Goal: Task Accomplishment & Management: Use online tool/utility

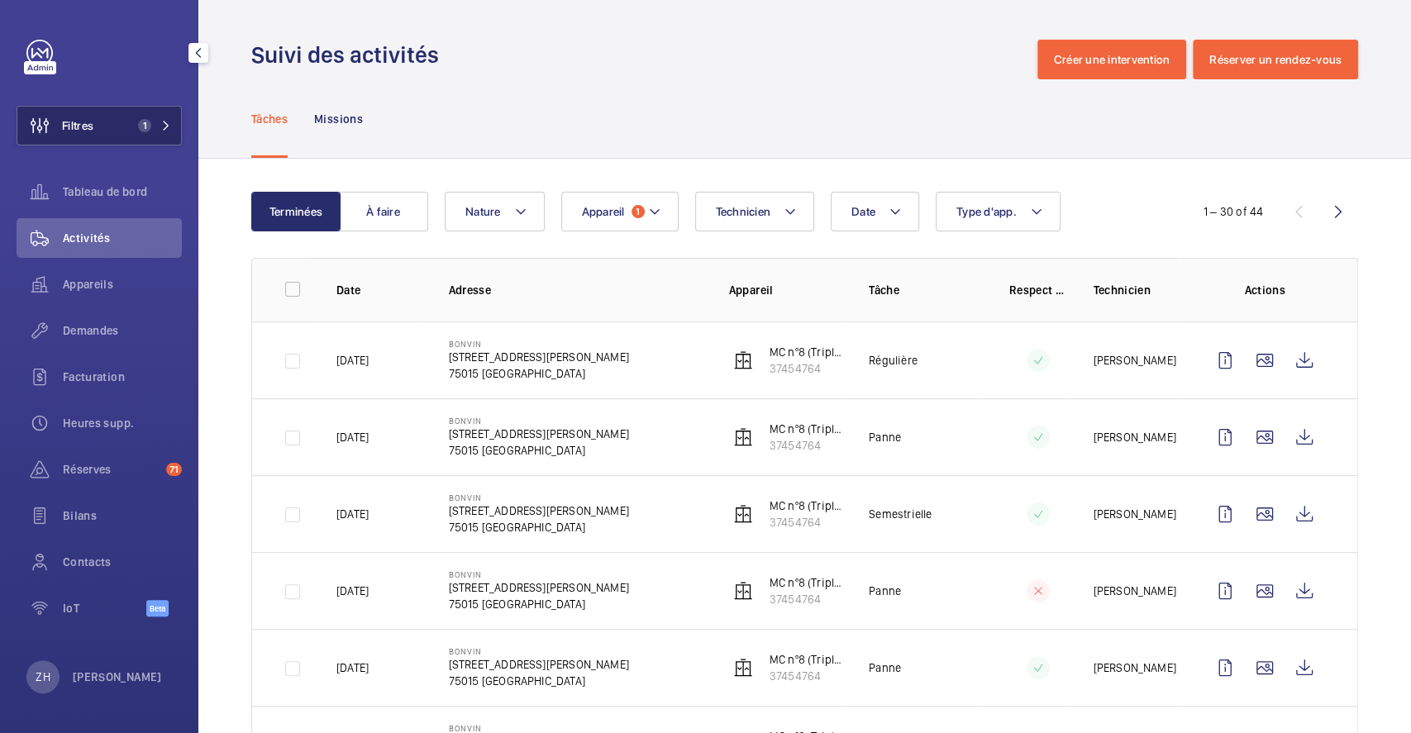
click at [75, 120] on span "Filtres" at bounding box center [77, 125] width 31 height 17
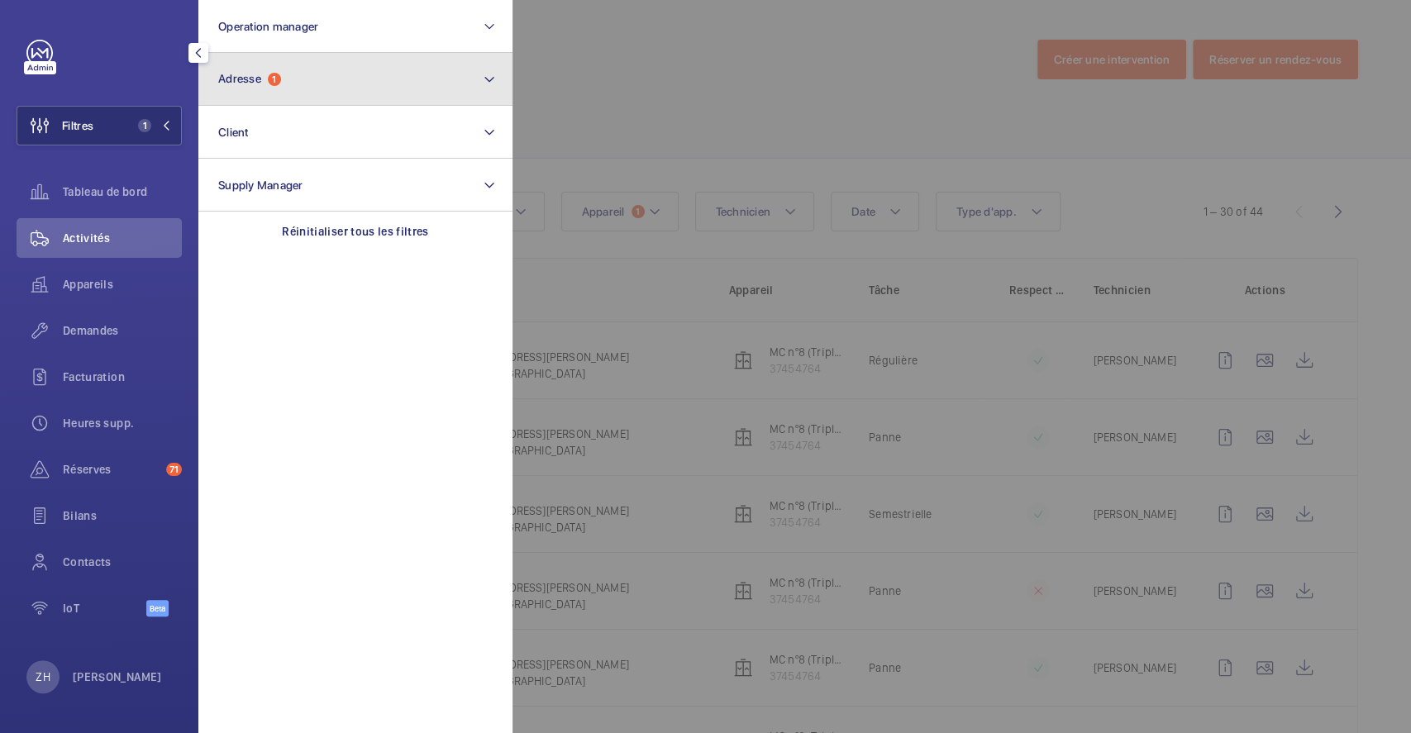
click at [251, 83] on span "Adresse" at bounding box center [239, 78] width 43 height 13
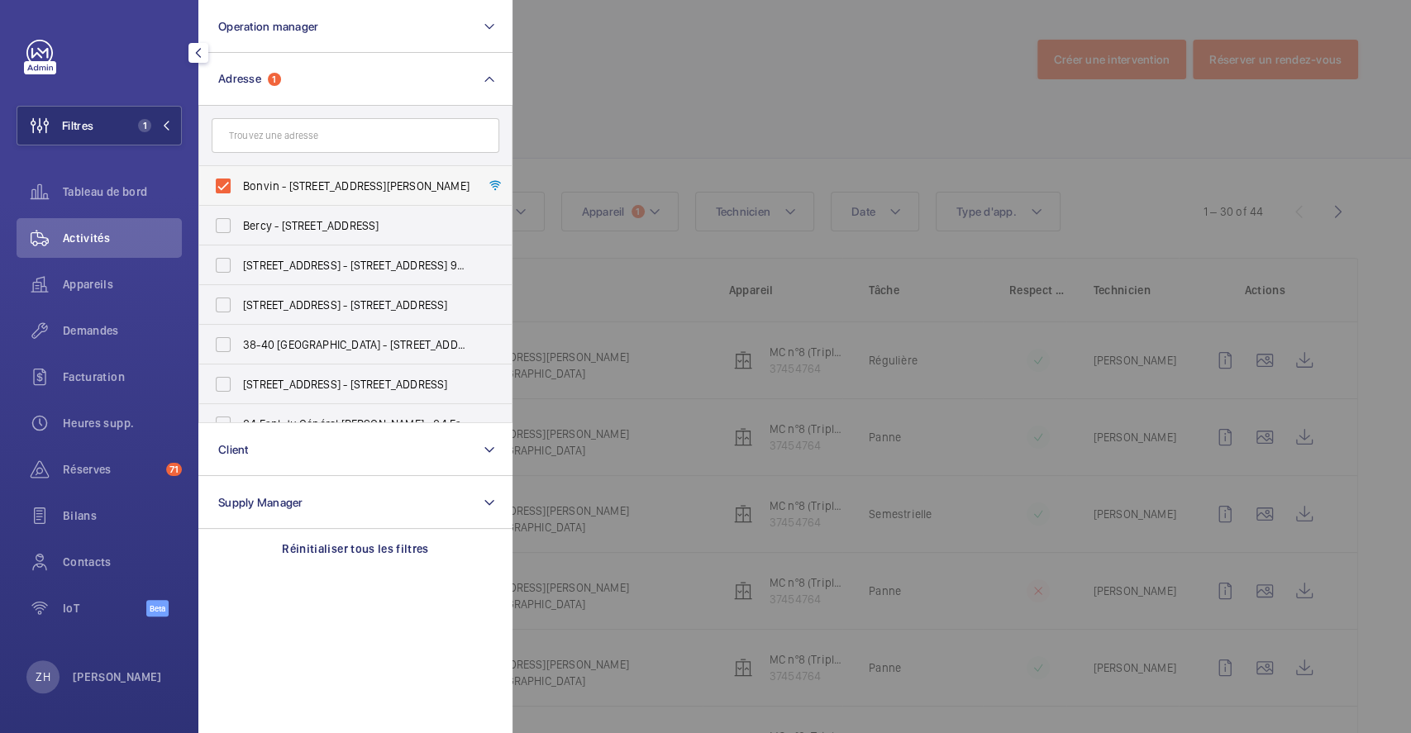
click at [224, 186] on label "Bonvin - 8 Rue François Bonvin, PARIS 75015" at bounding box center [343, 186] width 288 height 40
click at [224, 186] on input "Bonvin - 8 Rue François Bonvin, PARIS 75015" at bounding box center [223, 186] width 33 height 33
checkbox input "false"
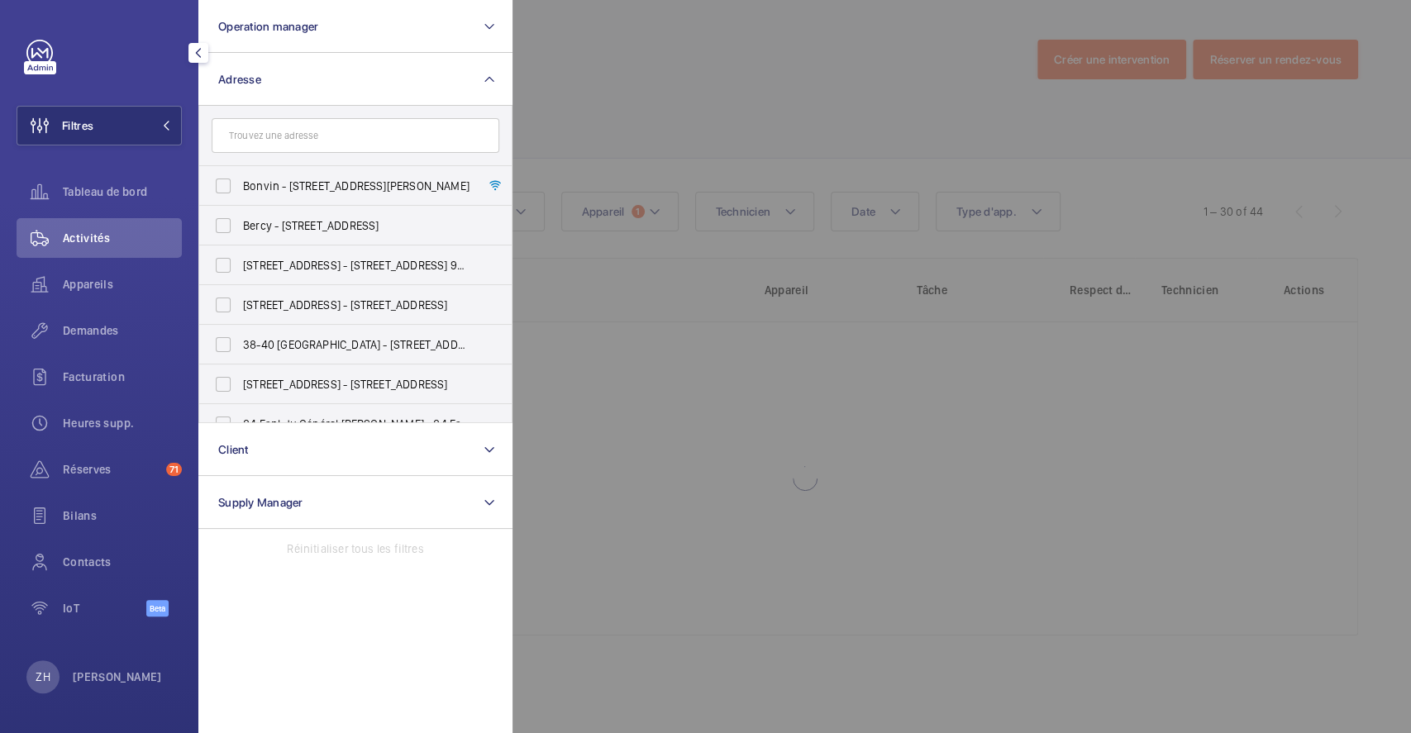
click at [617, 64] on div at bounding box center [1218, 366] width 1411 height 733
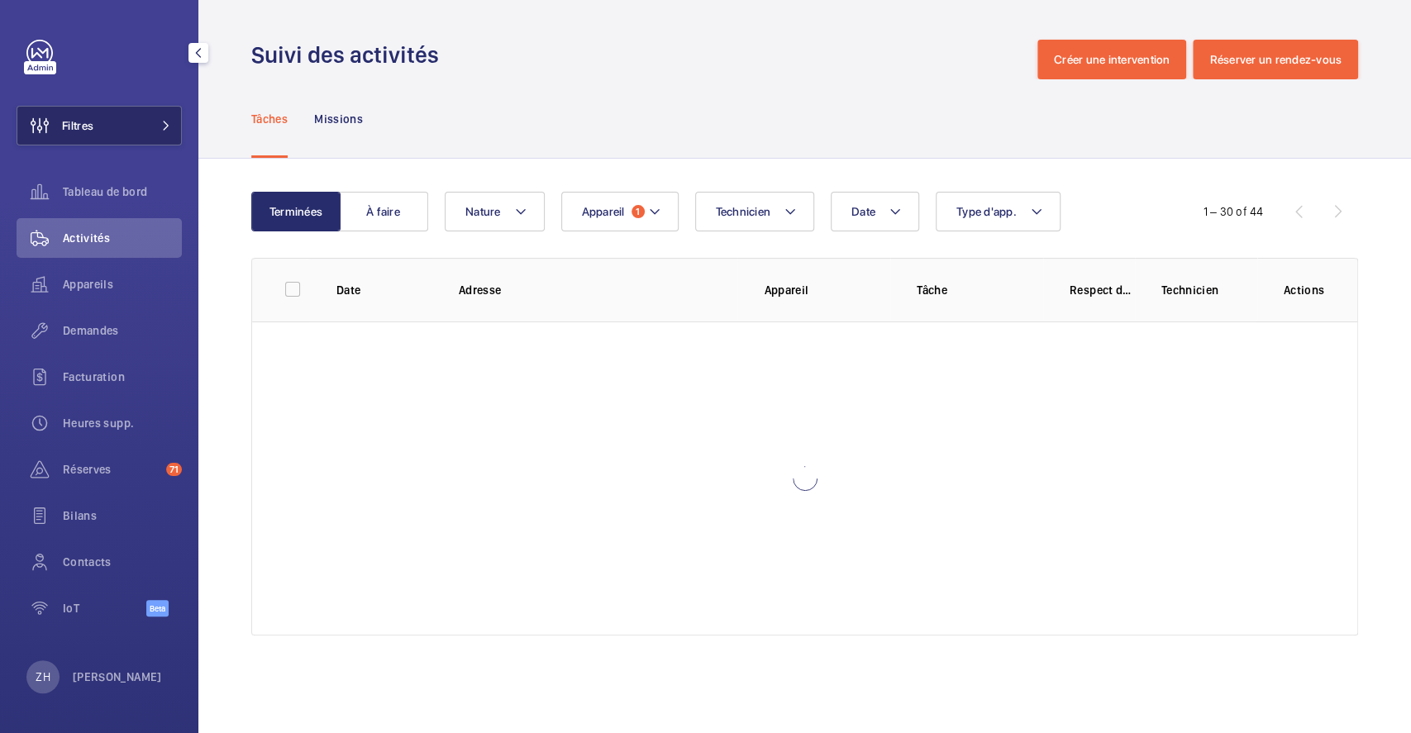
drag, startPoint x: 106, startPoint y: 111, endPoint x: 155, endPoint y: 116, distance: 49.0
click at [105, 114] on button "Filtres" at bounding box center [99, 126] width 165 height 40
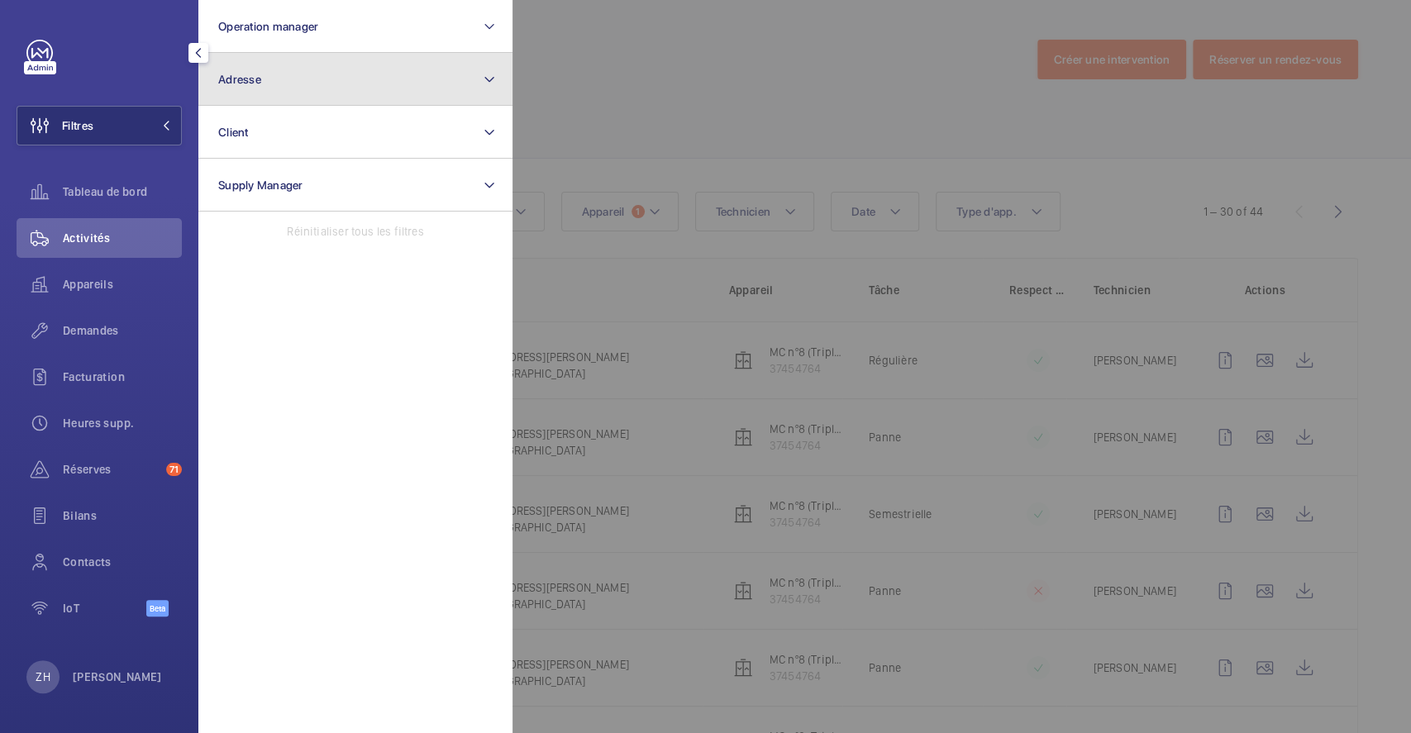
click at [357, 71] on button "Adresse" at bounding box center [355, 79] width 314 height 53
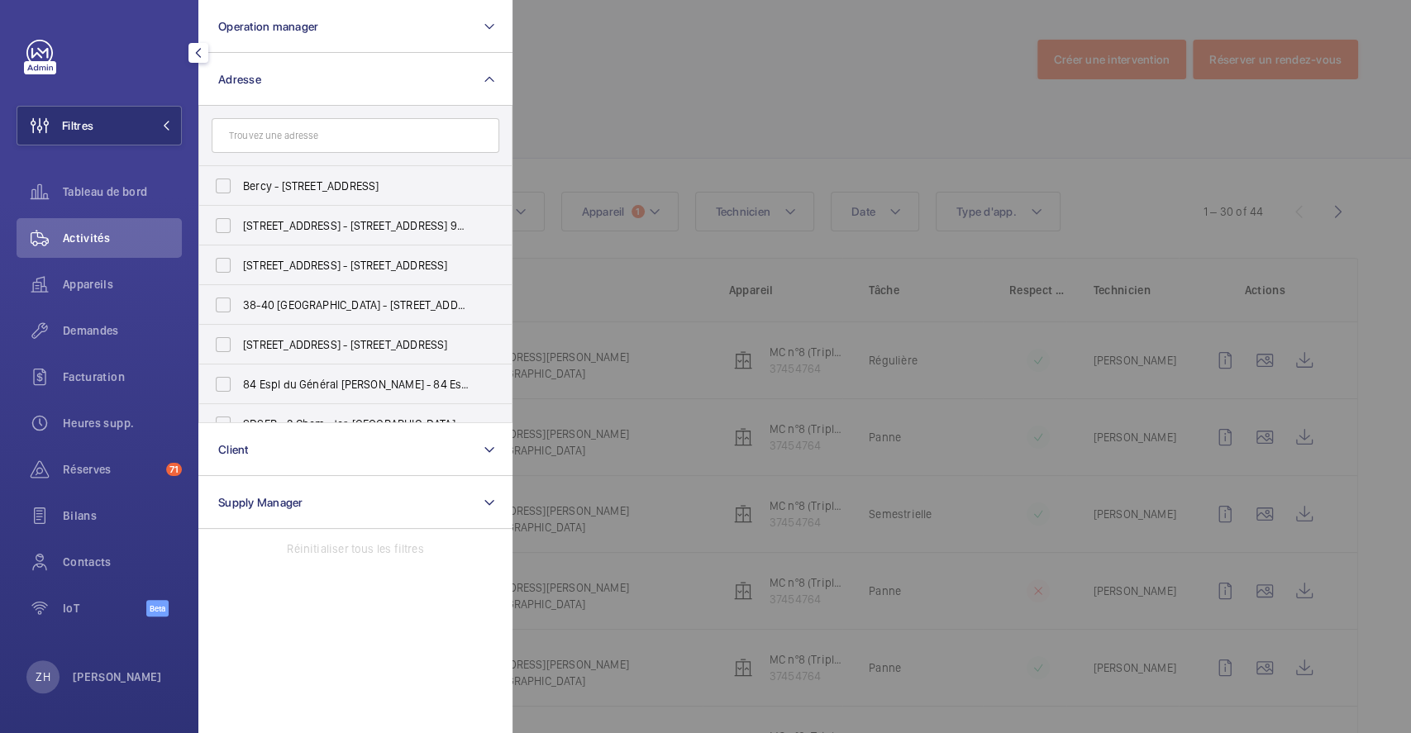
click at [303, 138] on input "text" at bounding box center [356, 135] width 288 height 35
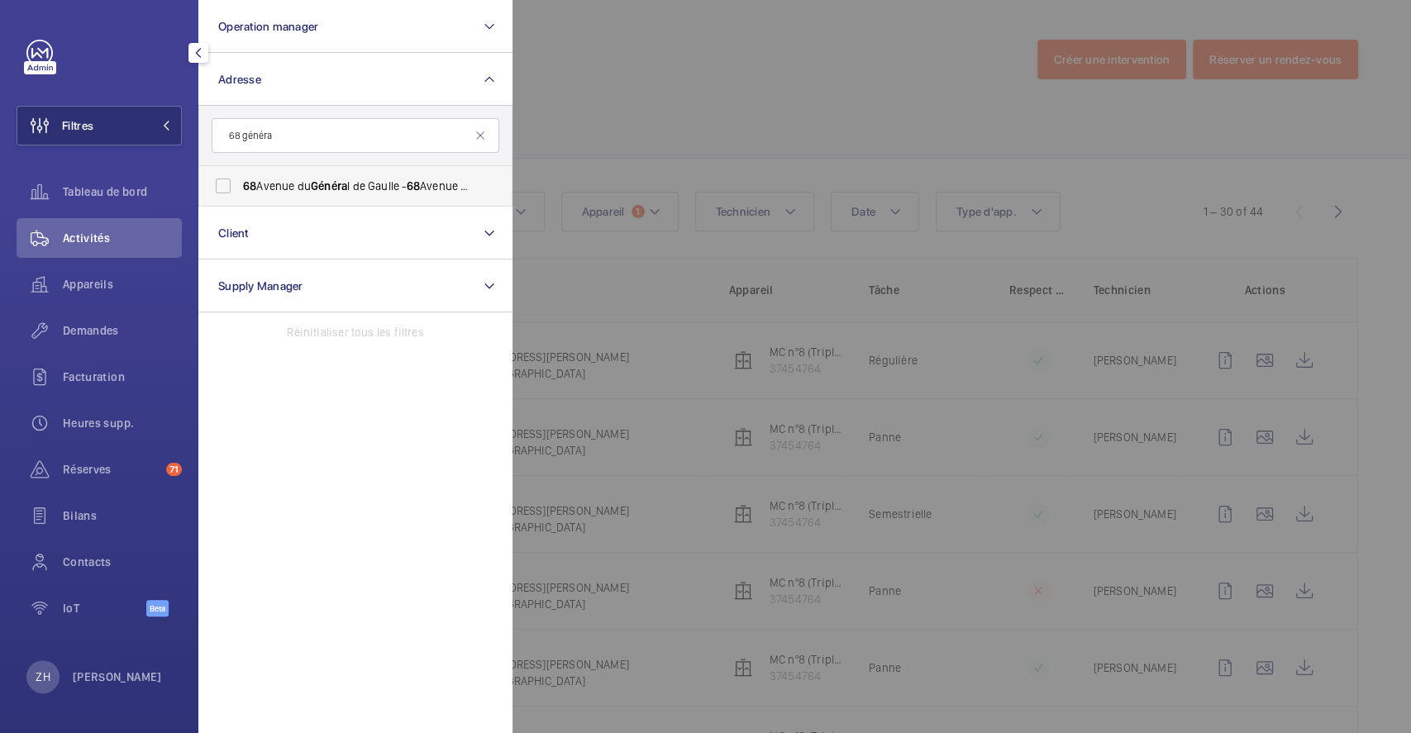
type input "68 généra"
click at [223, 184] on label "68 Avenue du Généra l de Gaulle - 68 Avenue du Généra l de Gaulle, 94000 CRÉTEI…" at bounding box center [343, 186] width 288 height 40
click at [223, 184] on input "68 Avenue du Généra l de Gaulle - 68 Avenue du Généra l de Gaulle, 94000 CRÉTEI…" at bounding box center [223, 186] width 33 height 33
checkbox input "true"
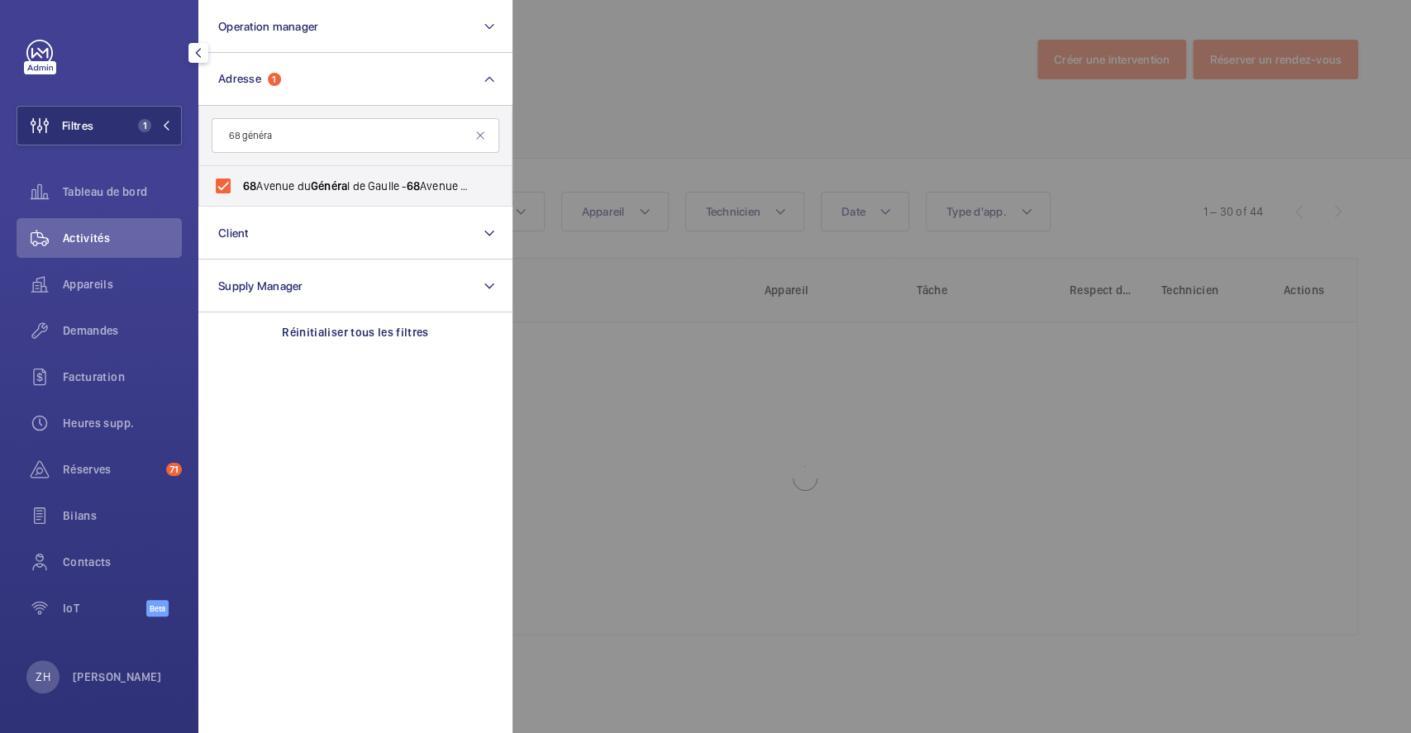
click at [628, 107] on div at bounding box center [1218, 366] width 1411 height 733
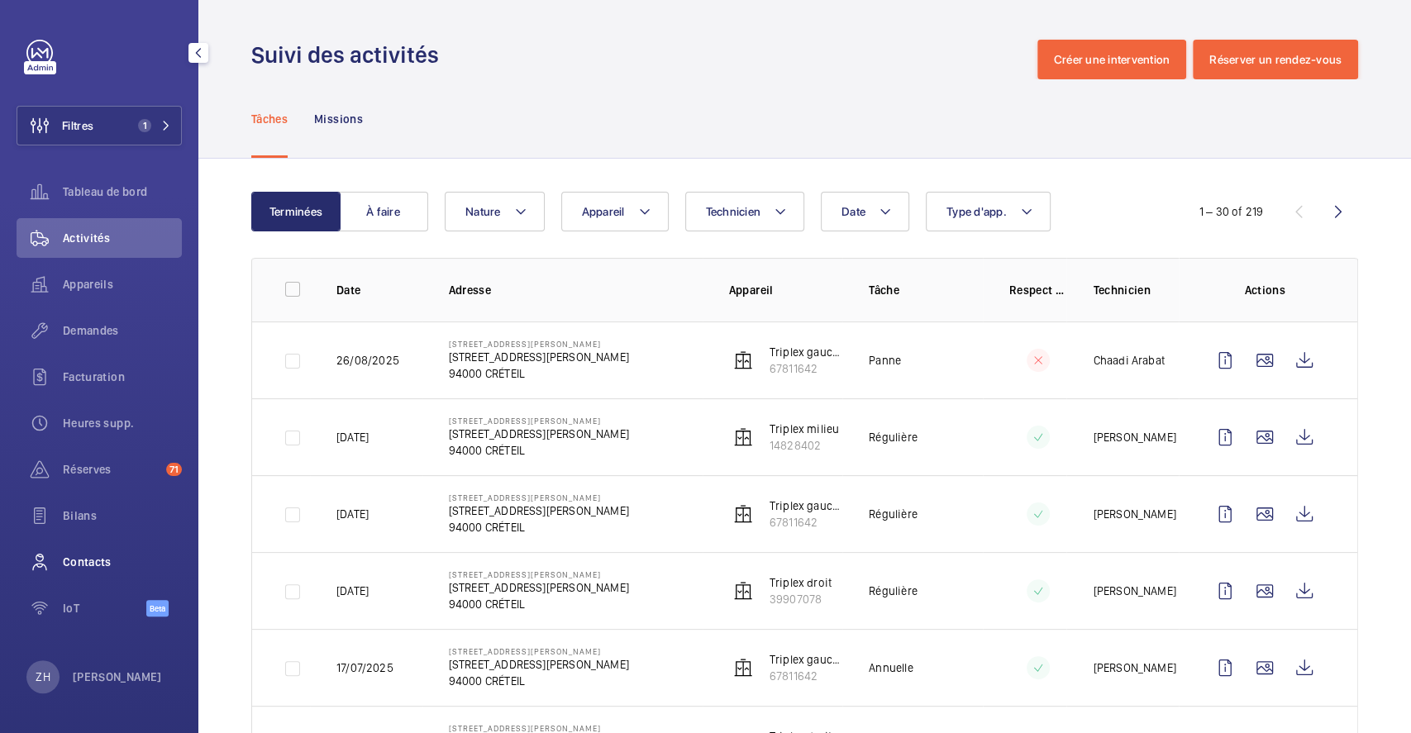
drag, startPoint x: 109, startPoint y: 554, endPoint x: 159, endPoint y: 555, distance: 49.6
click at [108, 554] on span "Contacts" at bounding box center [122, 562] width 119 height 17
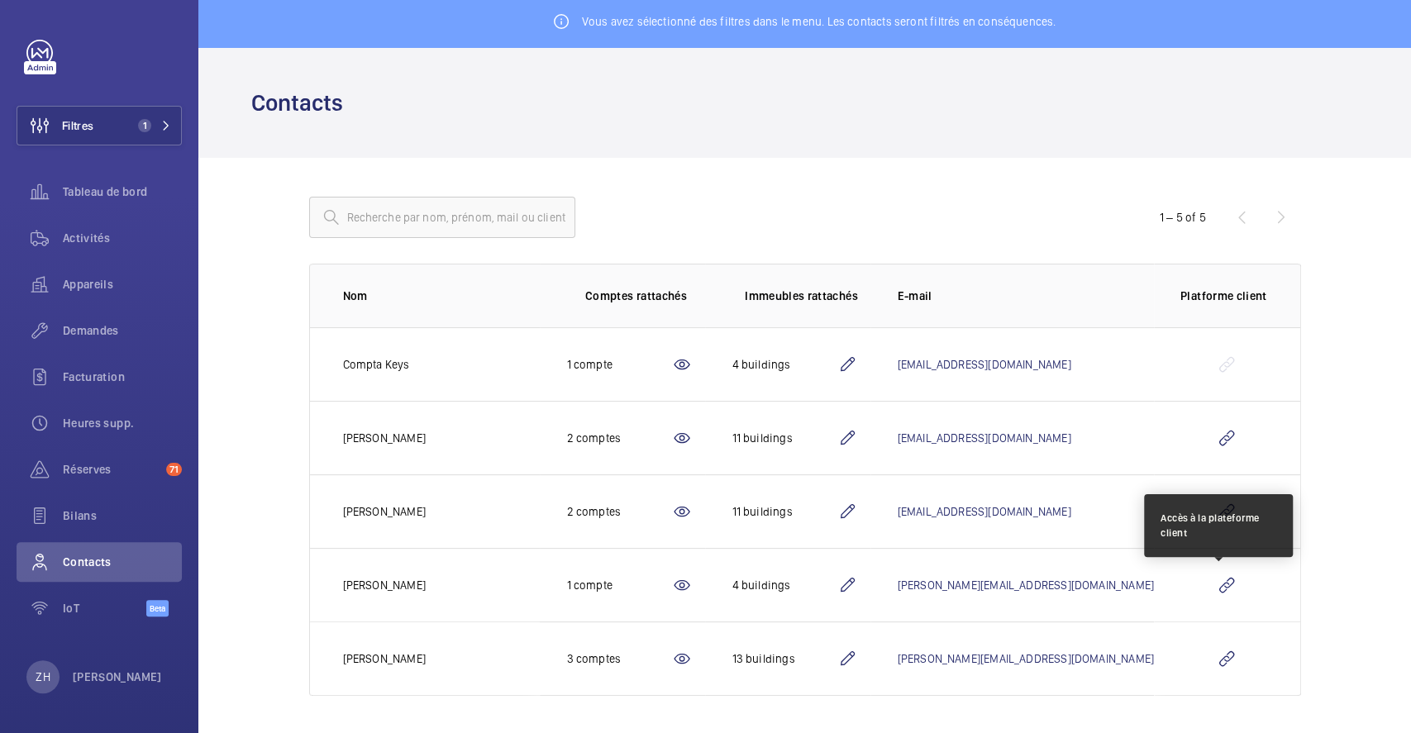
scroll to position [7, 0]
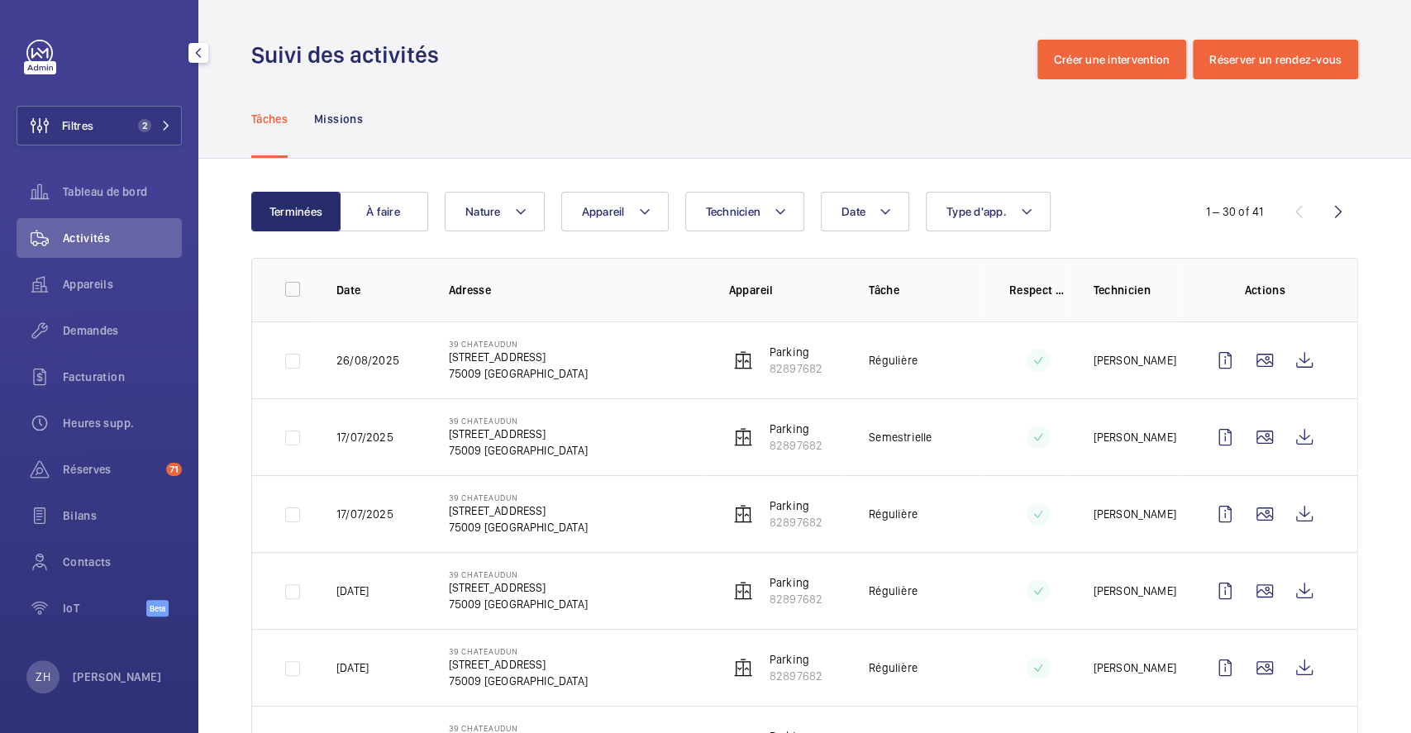
drag, startPoint x: 110, startPoint y: 129, endPoint x: 197, endPoint y: 111, distance: 88.7
click at [109, 129] on button "Filtres 2" at bounding box center [99, 126] width 165 height 40
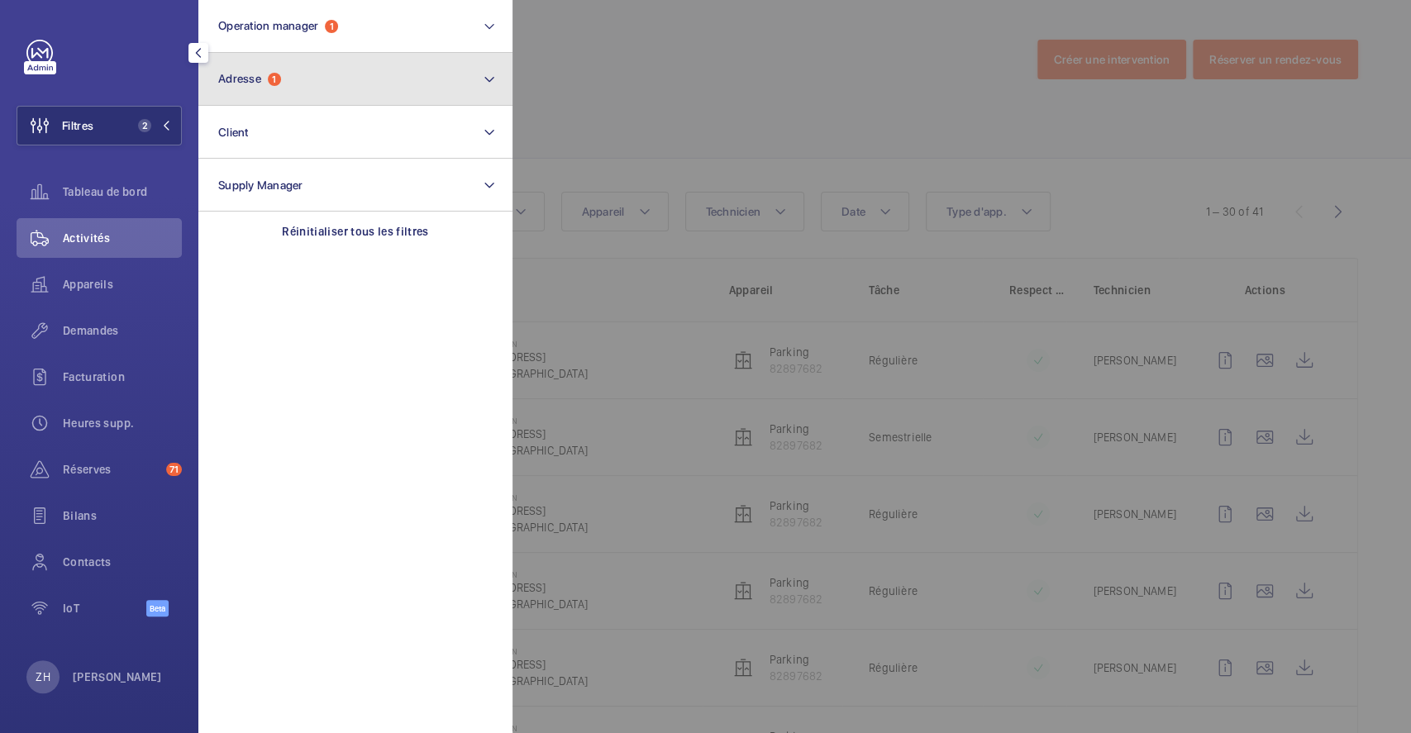
click at [339, 88] on button "Adresse 1" at bounding box center [355, 79] width 314 height 53
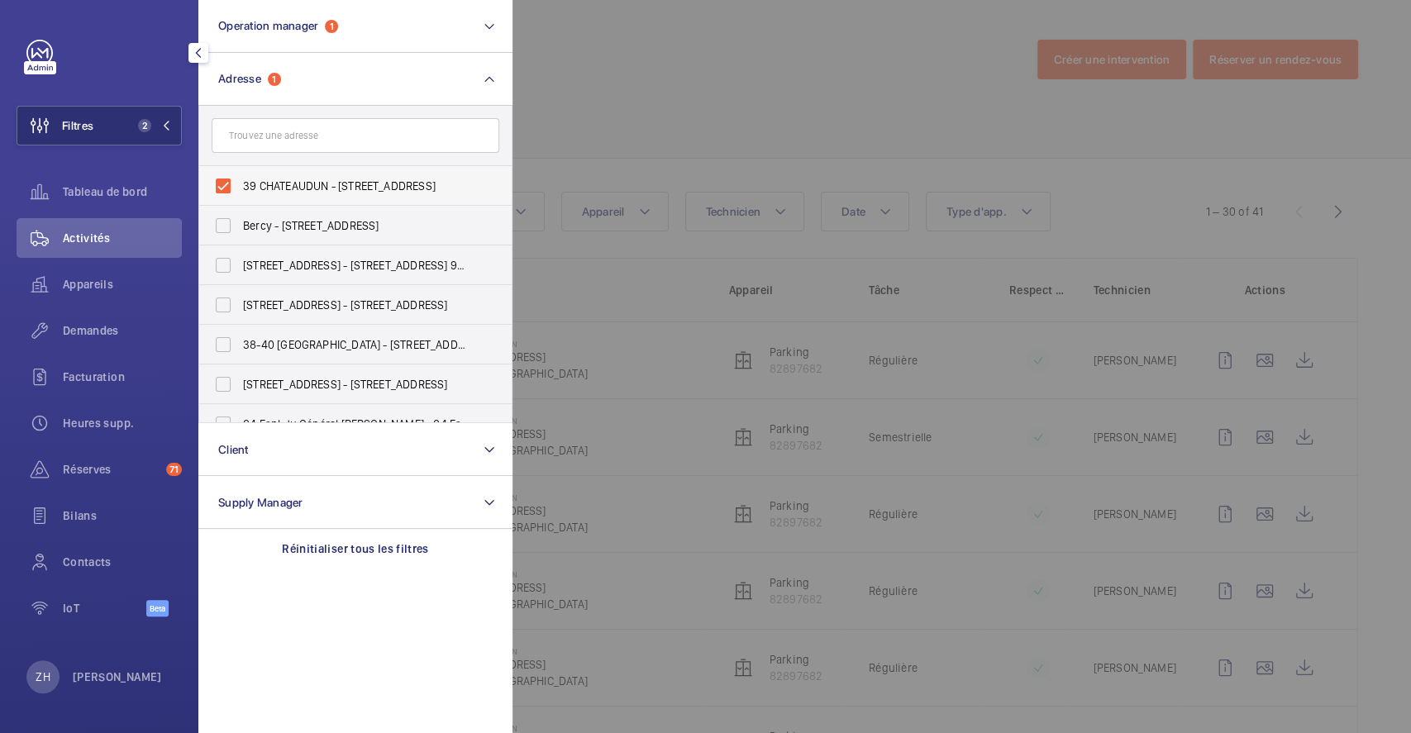
click at [231, 179] on label "39 CHATEAUDUN - [STREET_ADDRESS]" at bounding box center [343, 186] width 288 height 40
click at [231, 179] on input "39 CHATEAUDUN - [STREET_ADDRESS]" at bounding box center [223, 186] width 33 height 33
checkbox input "false"
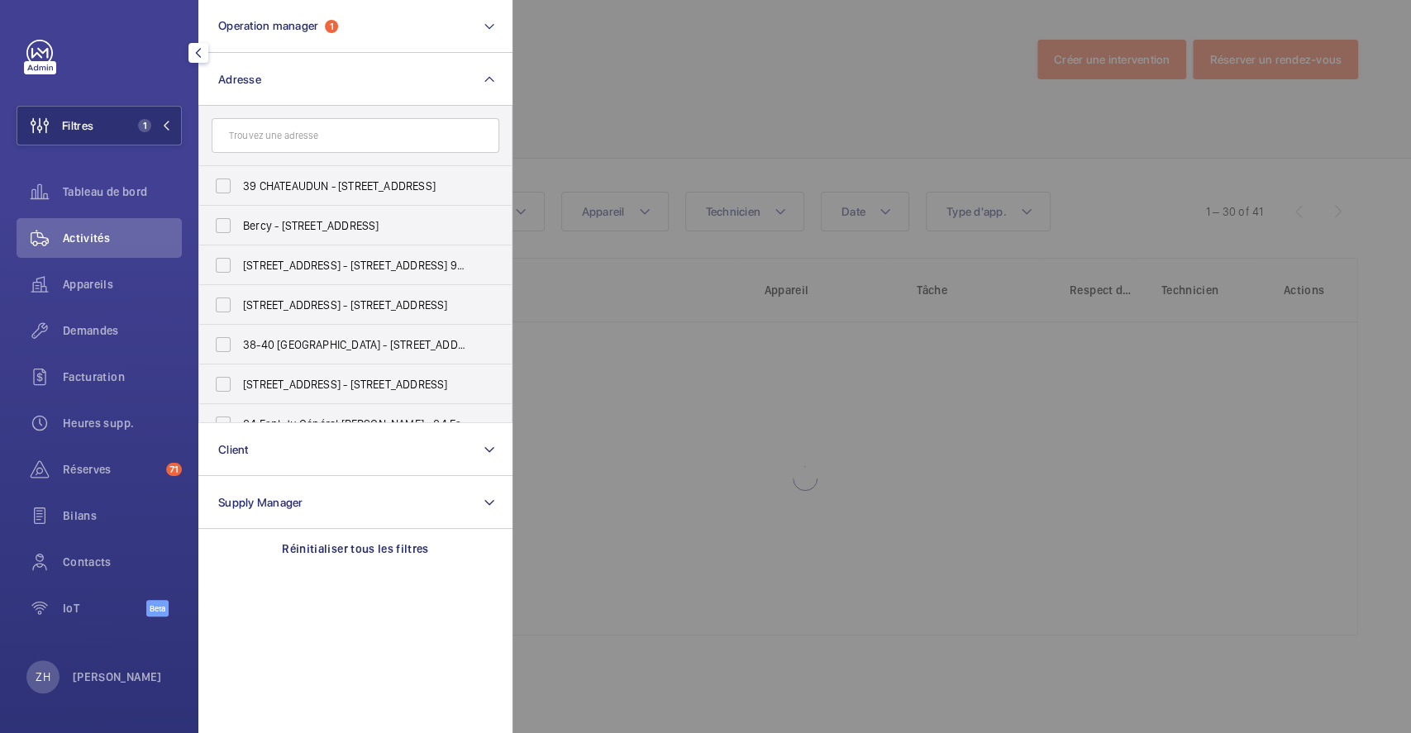
drag, startPoint x: 773, startPoint y: 103, endPoint x: 761, endPoint y: 103, distance: 12.4
click at [773, 102] on div at bounding box center [1218, 366] width 1411 height 733
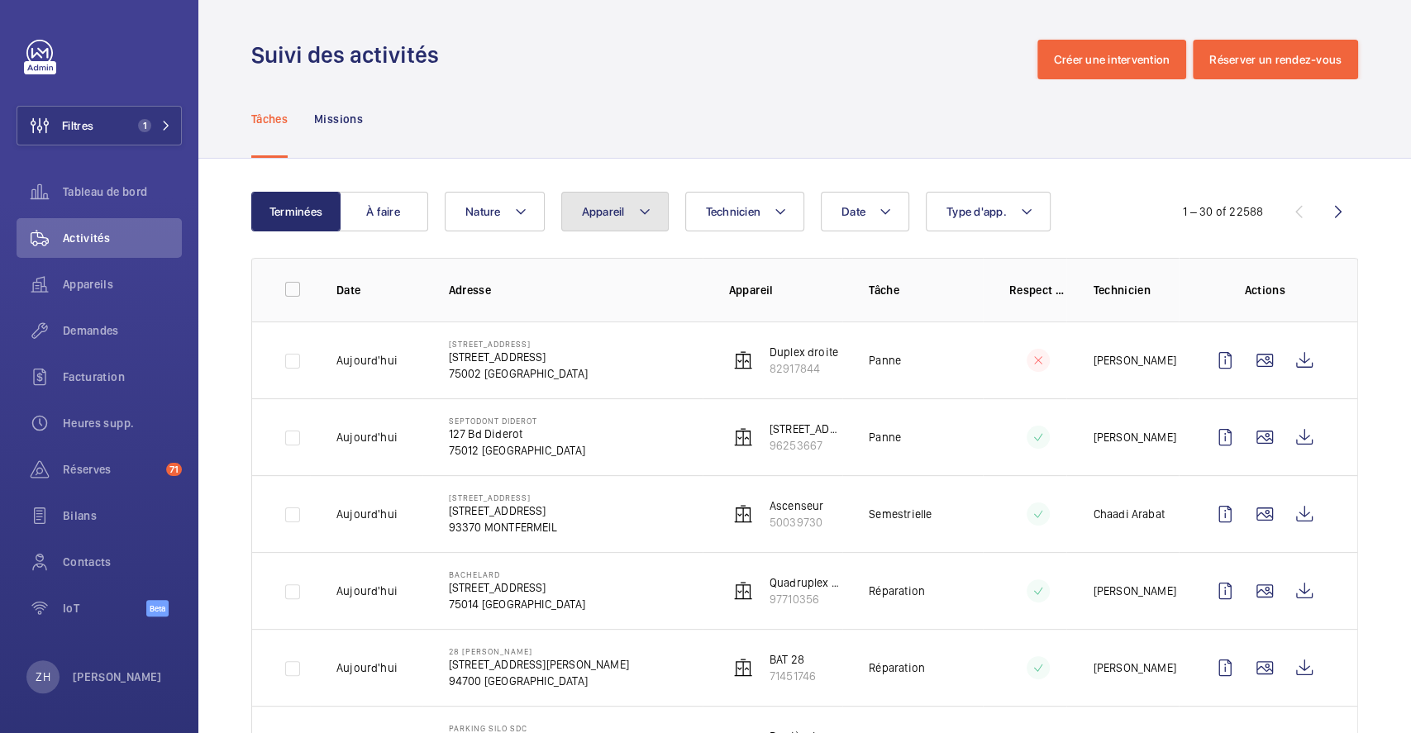
click at [651, 213] on button "Appareil" at bounding box center [614, 212] width 107 height 40
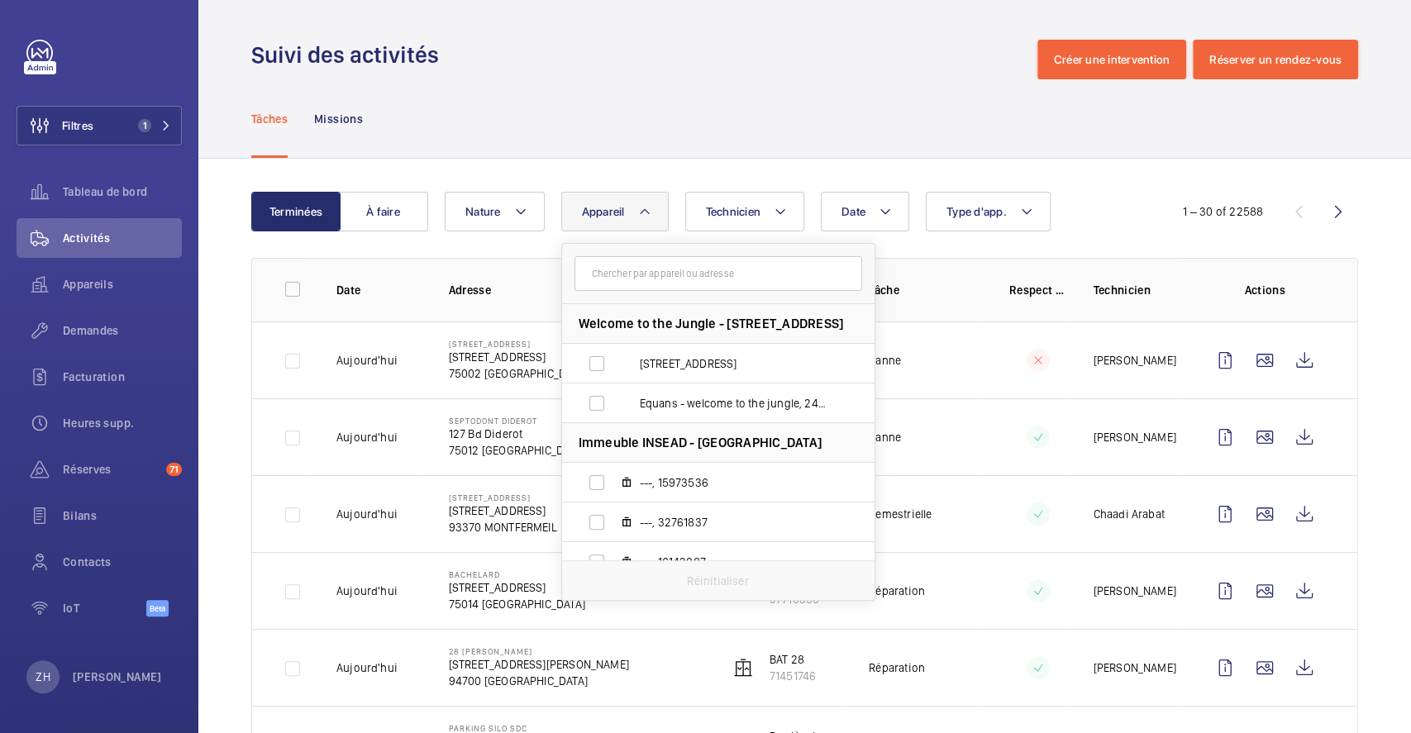
click at [648, 272] on input "text" at bounding box center [719, 273] width 288 height 35
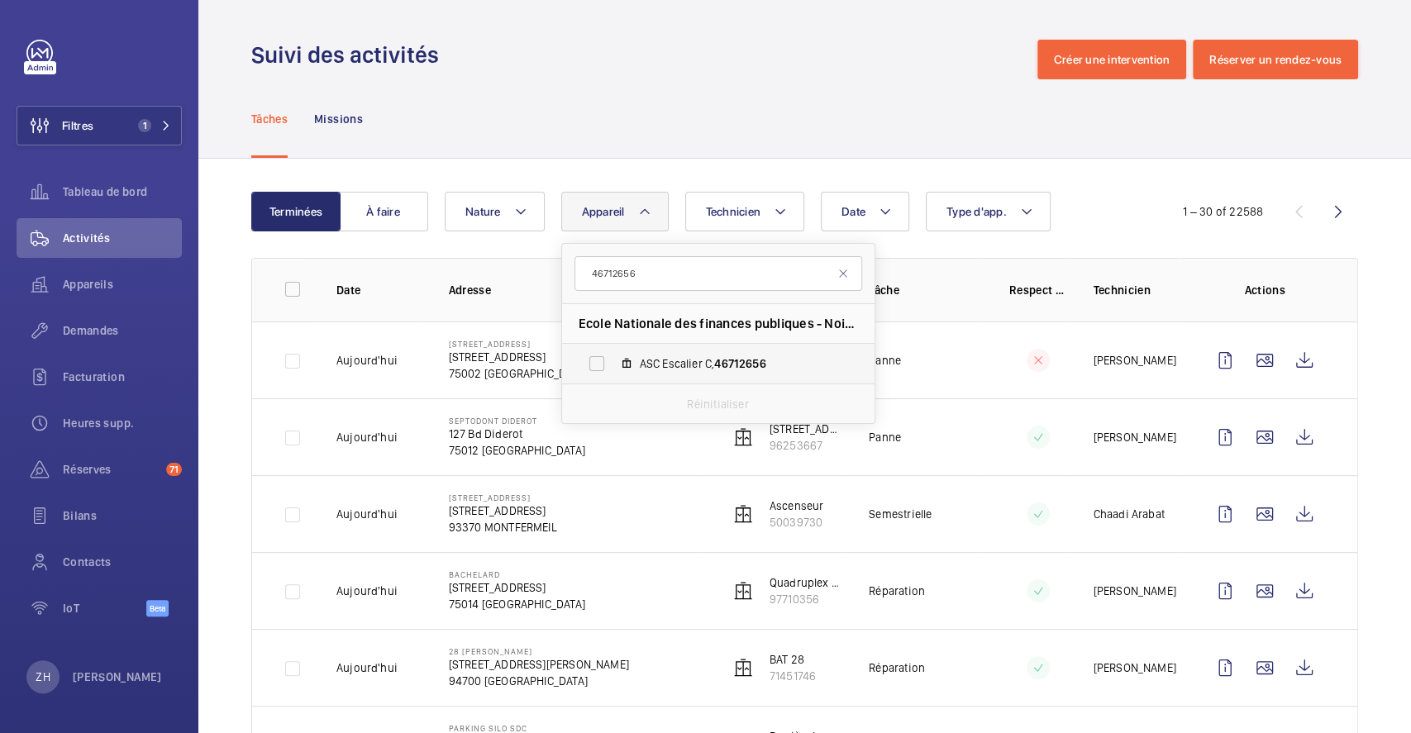
type input "46712656"
click at [595, 364] on label "ASC Escalier C, 46712656" at bounding box center [705, 364] width 286 height 40
click at [595, 364] on input "ASC Escalier C, 46712656" at bounding box center [596, 363] width 33 height 33
checkbox input "true"
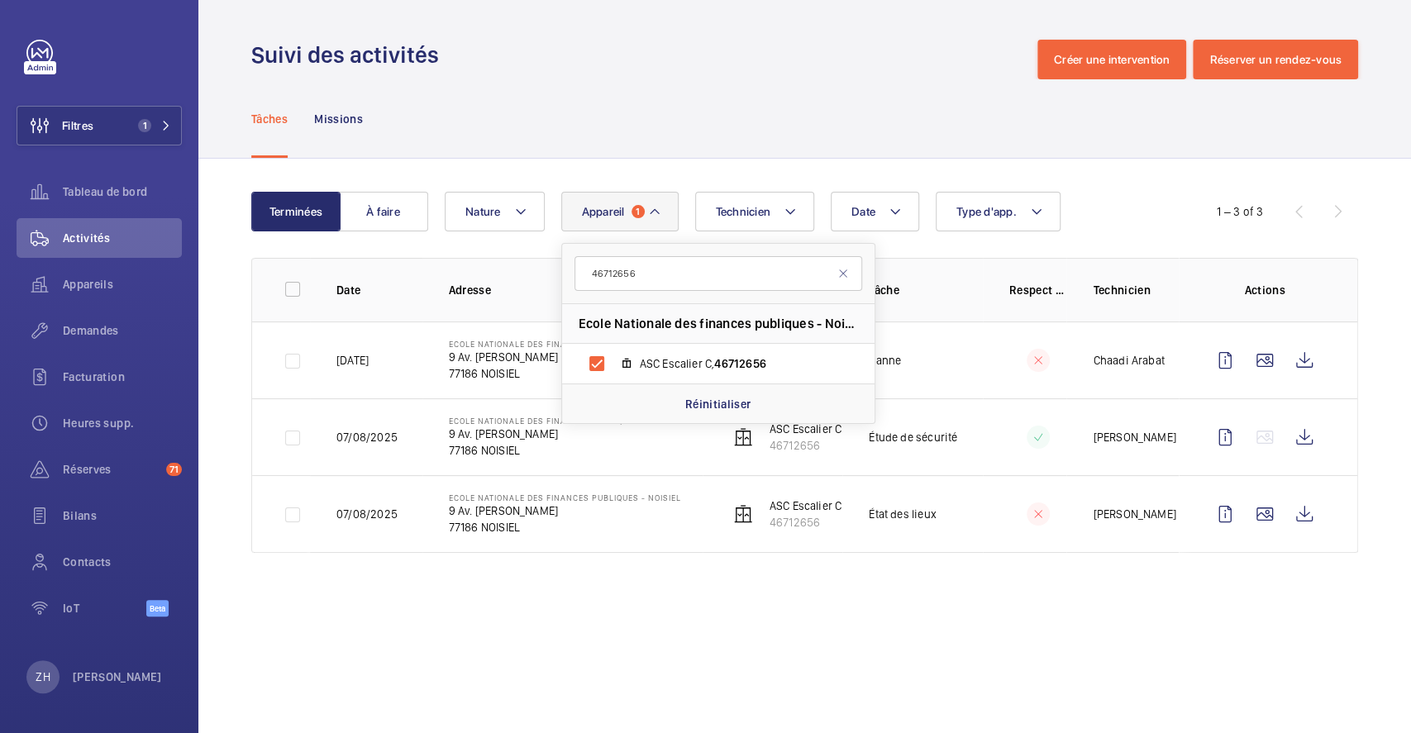
click at [701, 126] on div "Tâches Missions" at bounding box center [804, 118] width 1107 height 79
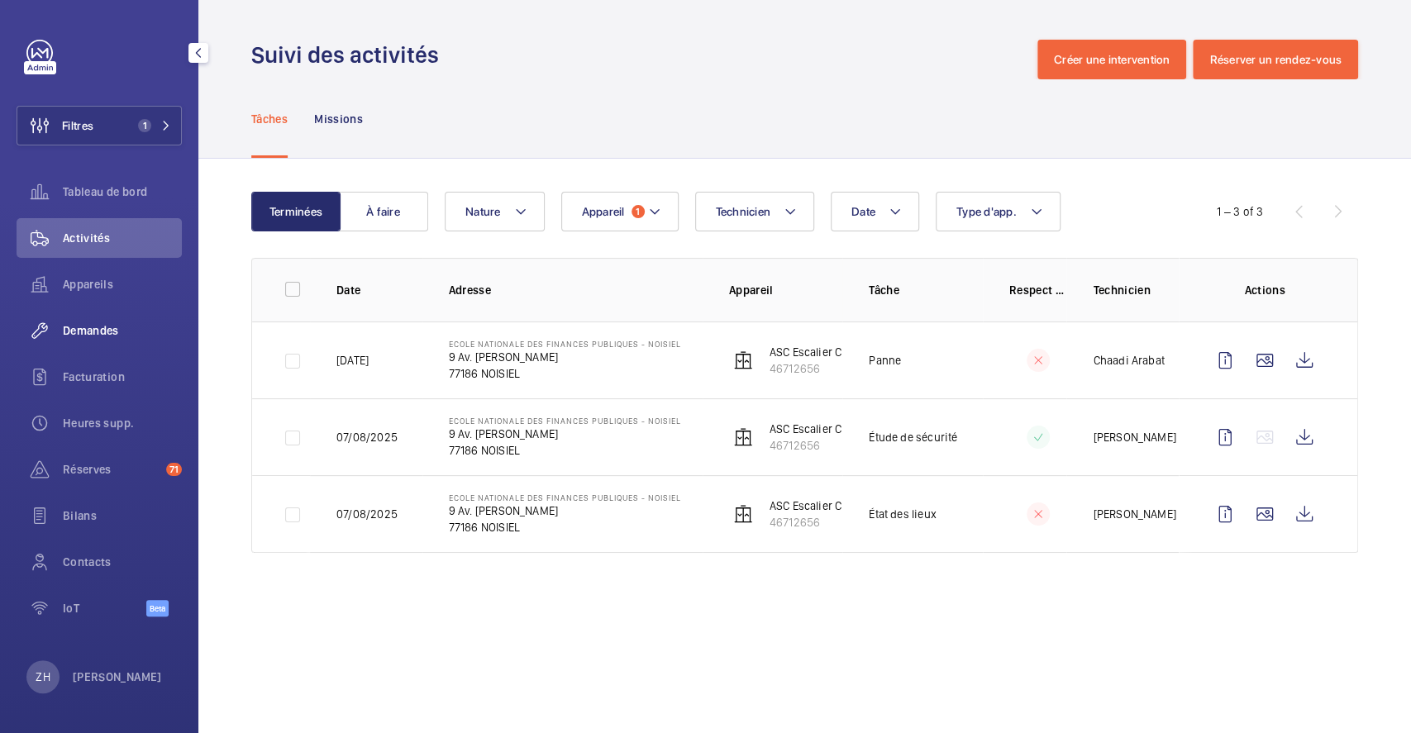
click at [116, 327] on span "Demandes" at bounding box center [122, 330] width 119 height 17
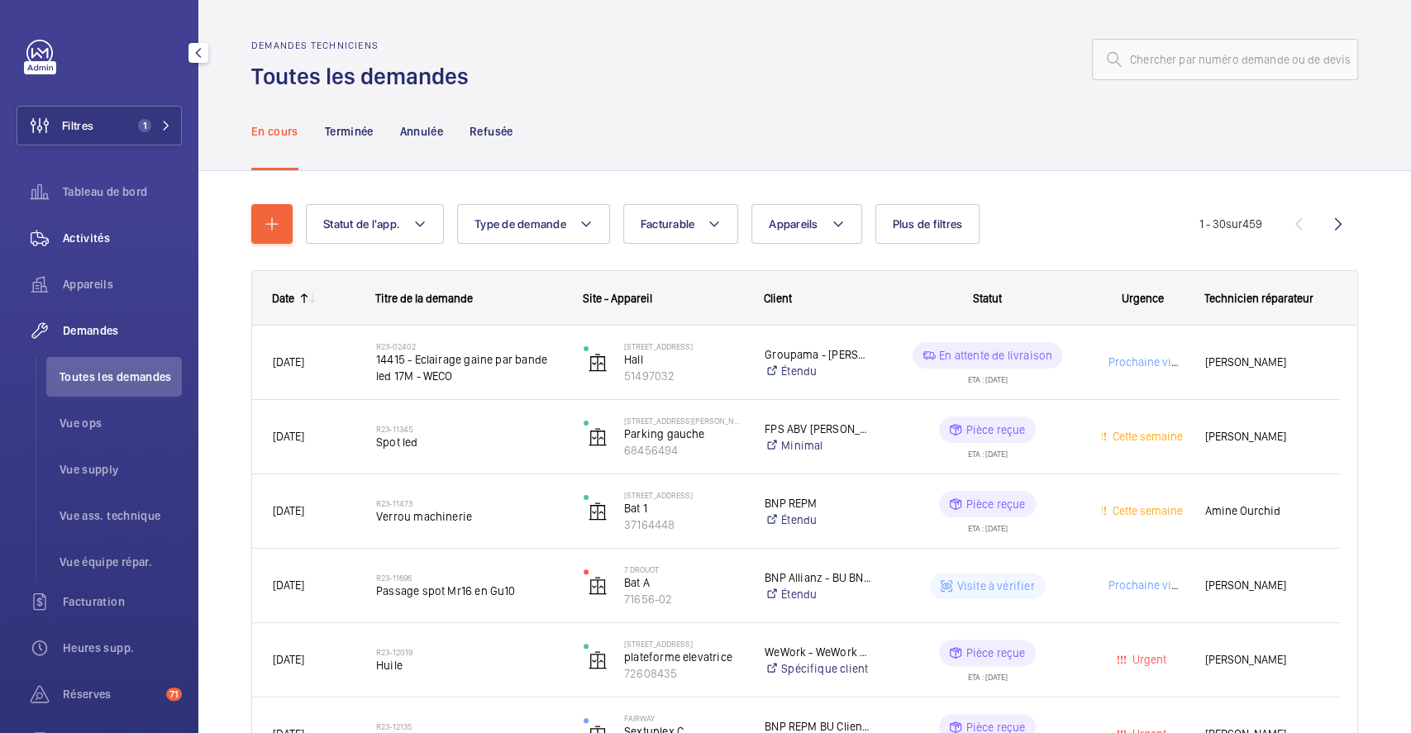
click at [82, 235] on span "Activités" at bounding box center [122, 238] width 119 height 17
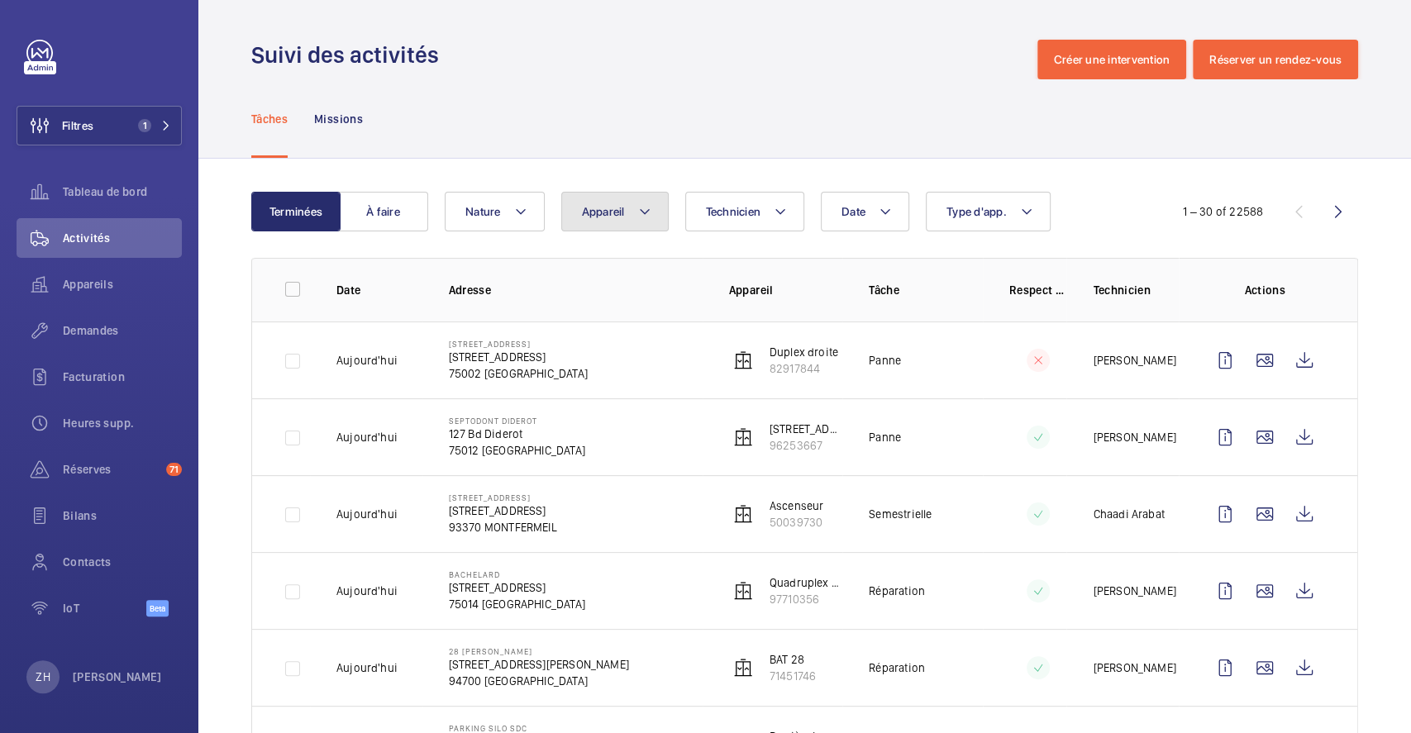
click at [609, 215] on span "Appareil" at bounding box center [603, 211] width 43 height 13
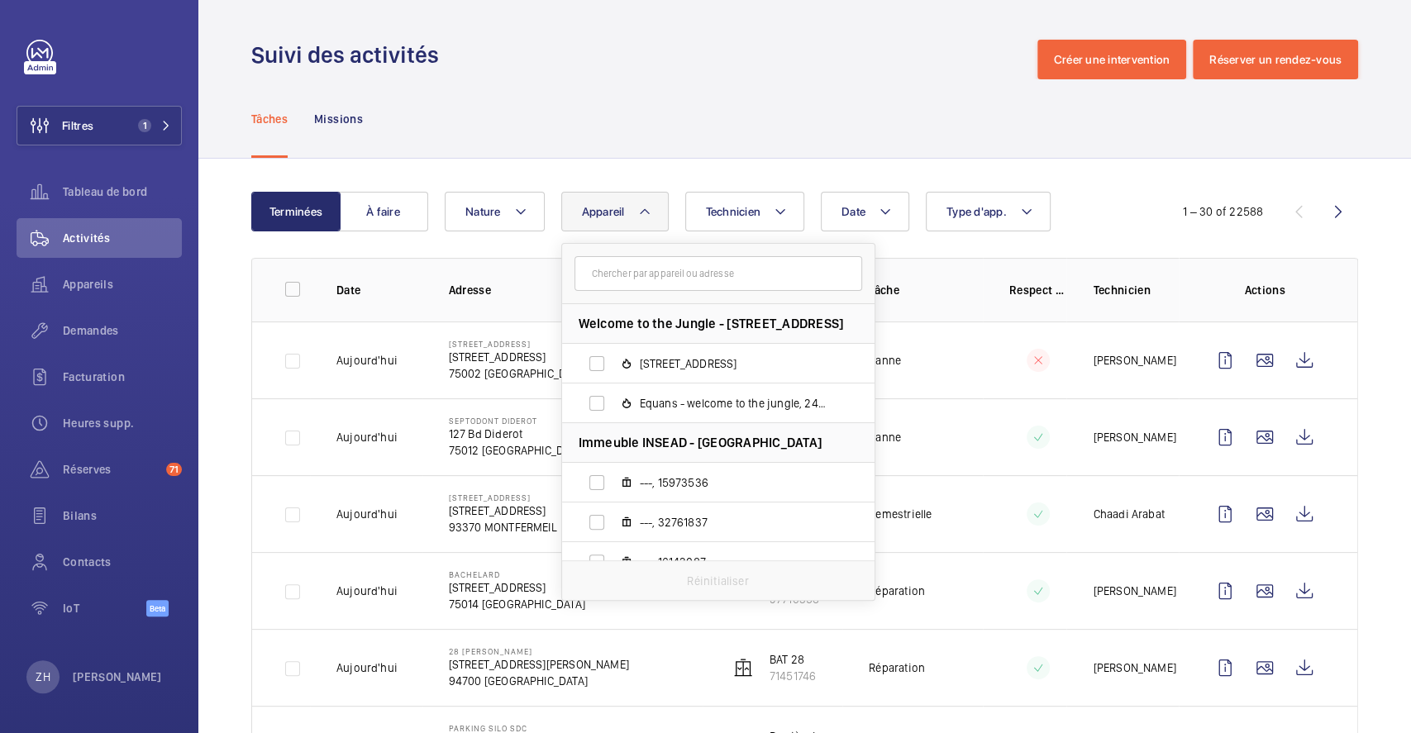
click at [642, 271] on input "text" at bounding box center [719, 273] width 288 height 35
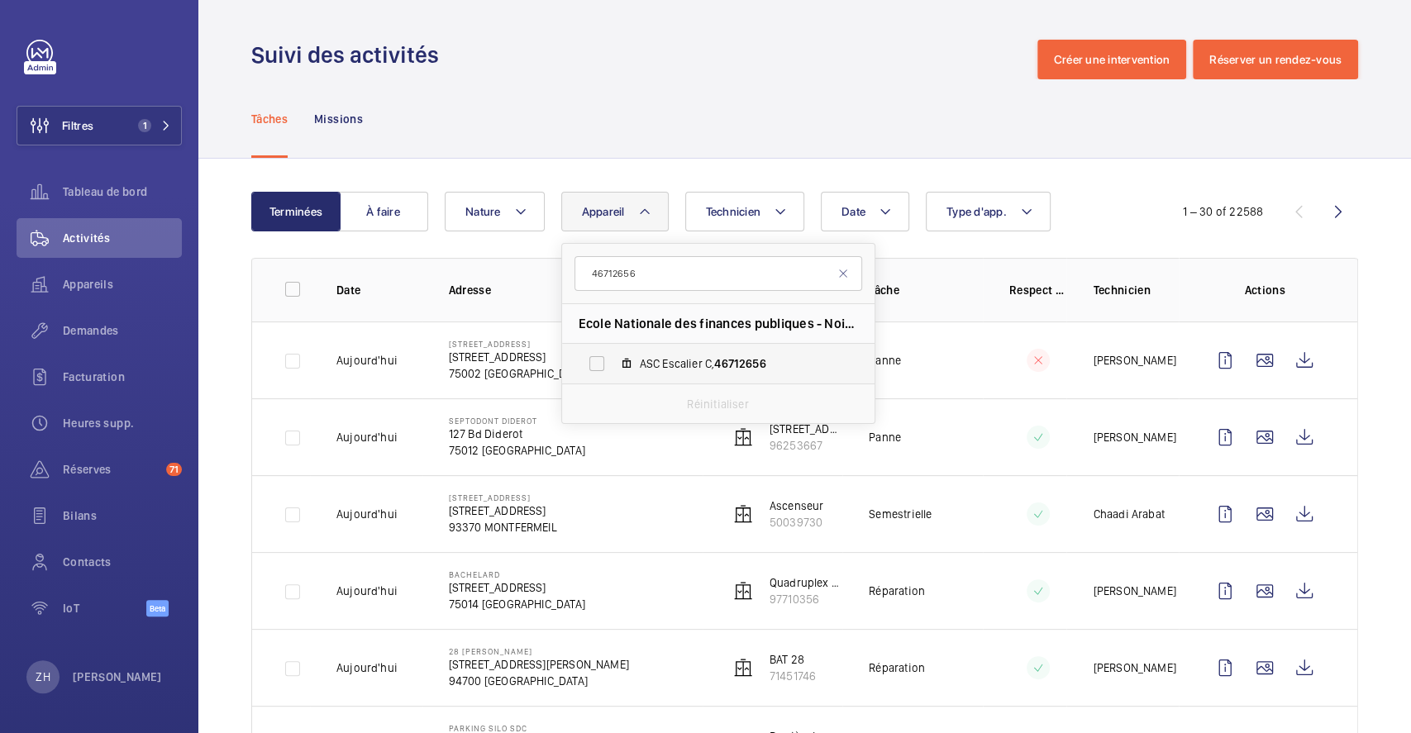
type input "46712656"
click at [590, 357] on label "ASC Escalier C, 46712656" at bounding box center [705, 364] width 286 height 40
click at [590, 357] on input "ASC Escalier C, 46712656" at bounding box center [596, 363] width 33 height 33
checkbox input "true"
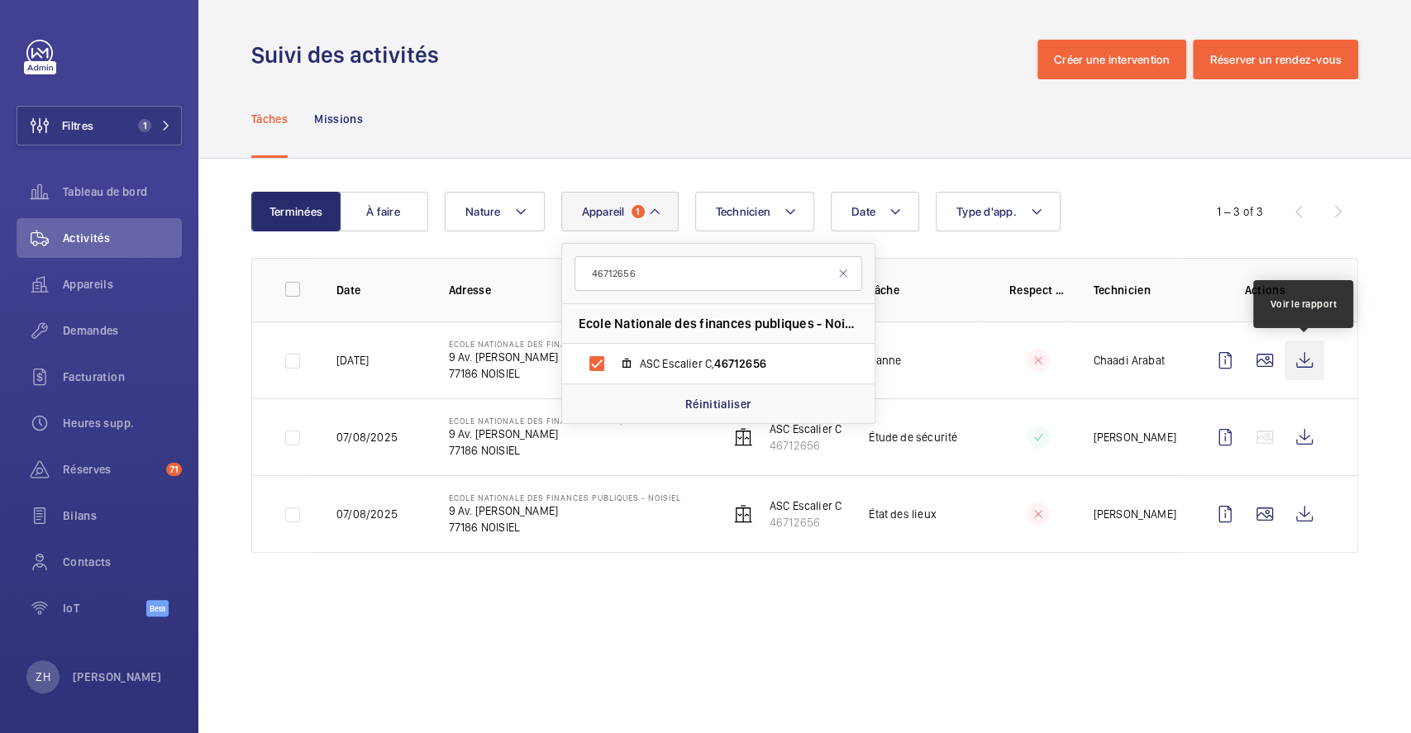
click at [1311, 356] on wm-front-icon-button at bounding box center [1305, 361] width 40 height 40
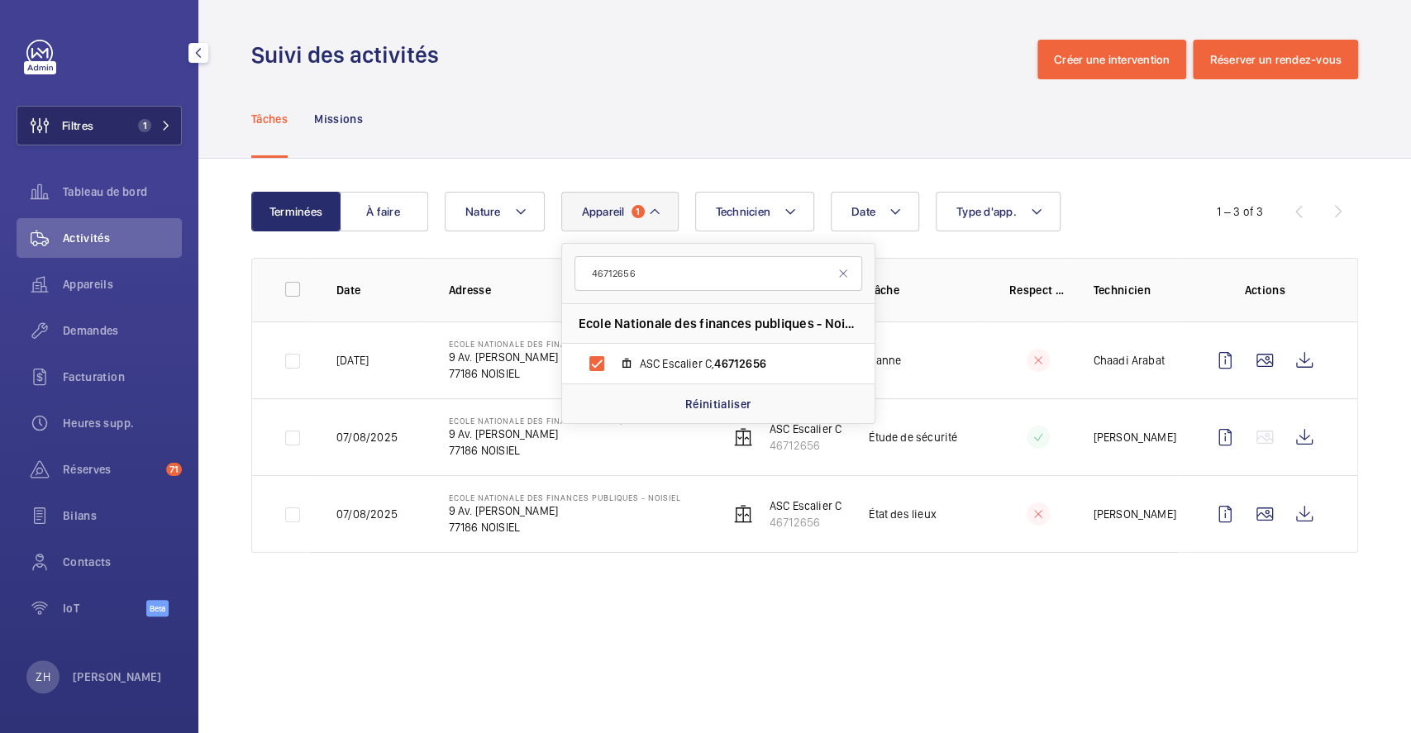
click at [108, 116] on button "Filtres 1" at bounding box center [99, 126] width 165 height 40
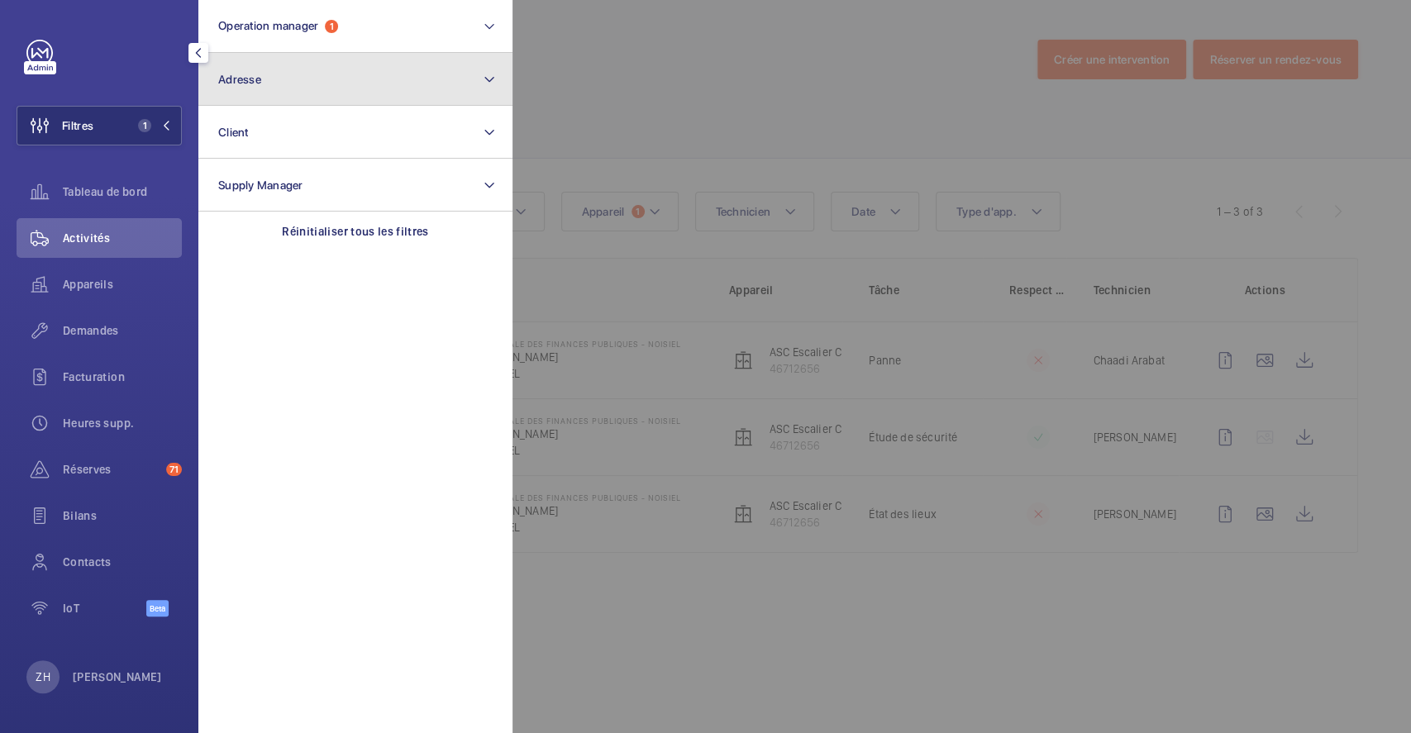
click at [263, 88] on button "Adresse" at bounding box center [355, 79] width 314 height 53
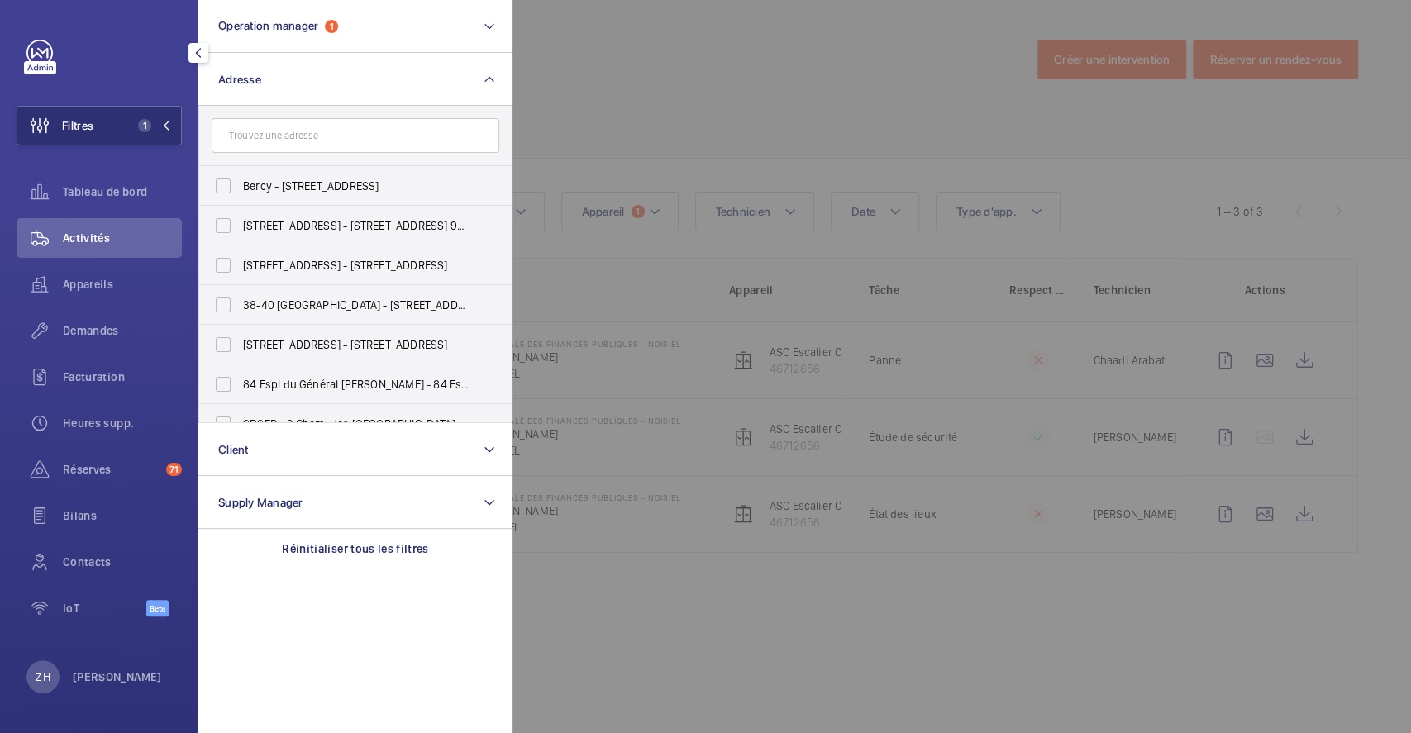
click at [278, 137] on input "text" at bounding box center [356, 135] width 288 height 35
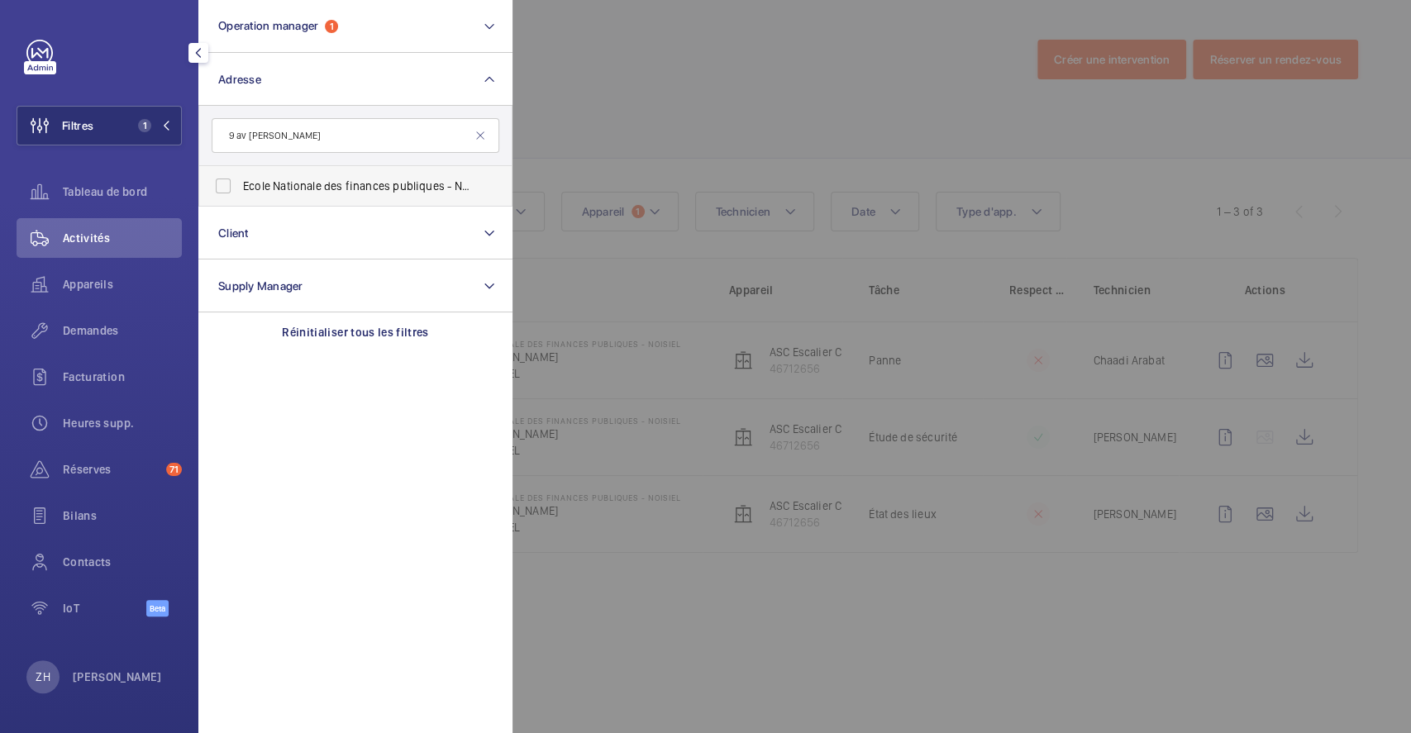
type input "9 av [PERSON_NAME]"
click at [227, 177] on label "Ecole Nationale des finances publiques - Noisiel - 9 Av . [PERSON_NAME] Men dès…" at bounding box center [343, 186] width 288 height 40
click at [227, 177] on input "Ecole Nationale des finances publiques - Noisiel - 9 Av . [PERSON_NAME] Men dès…" at bounding box center [223, 186] width 33 height 33
checkbox input "true"
click at [642, 74] on div at bounding box center [1218, 366] width 1411 height 733
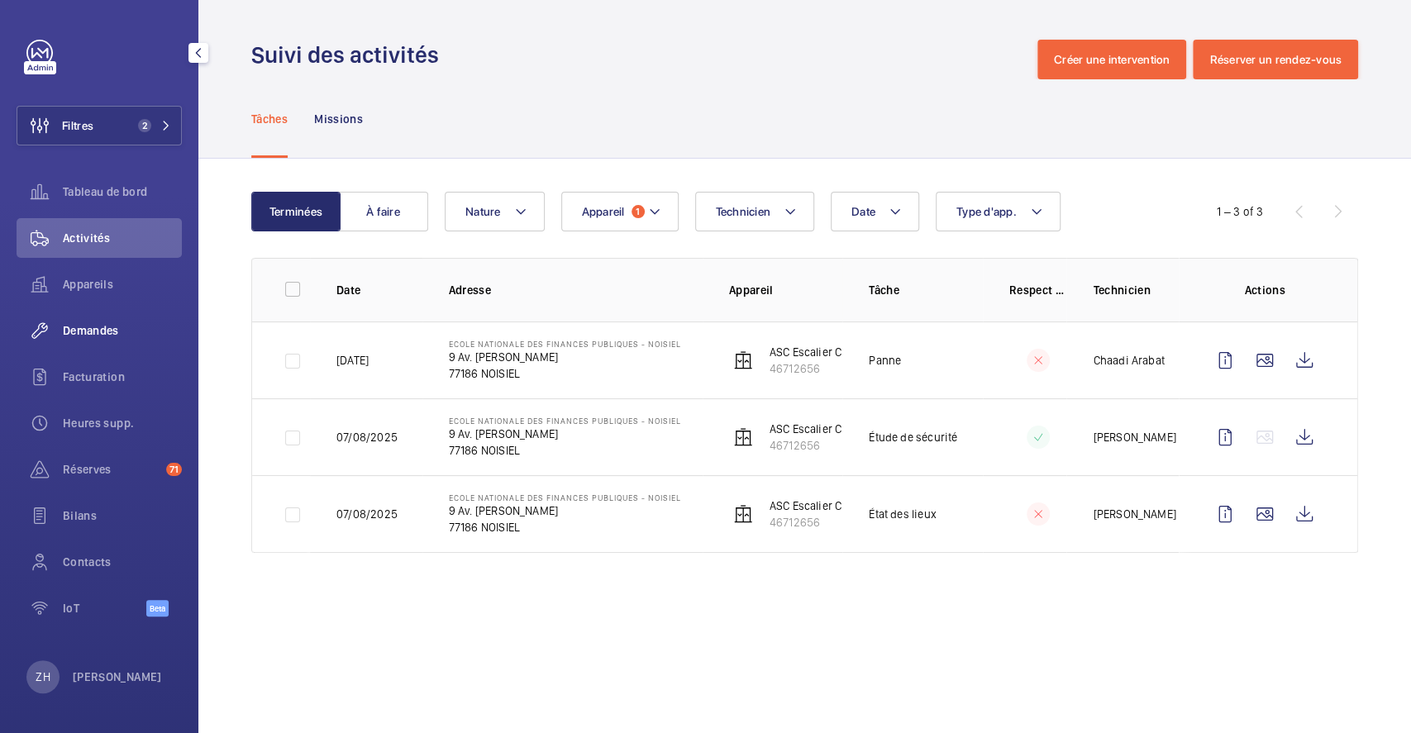
click at [102, 327] on span "Demandes" at bounding box center [122, 330] width 119 height 17
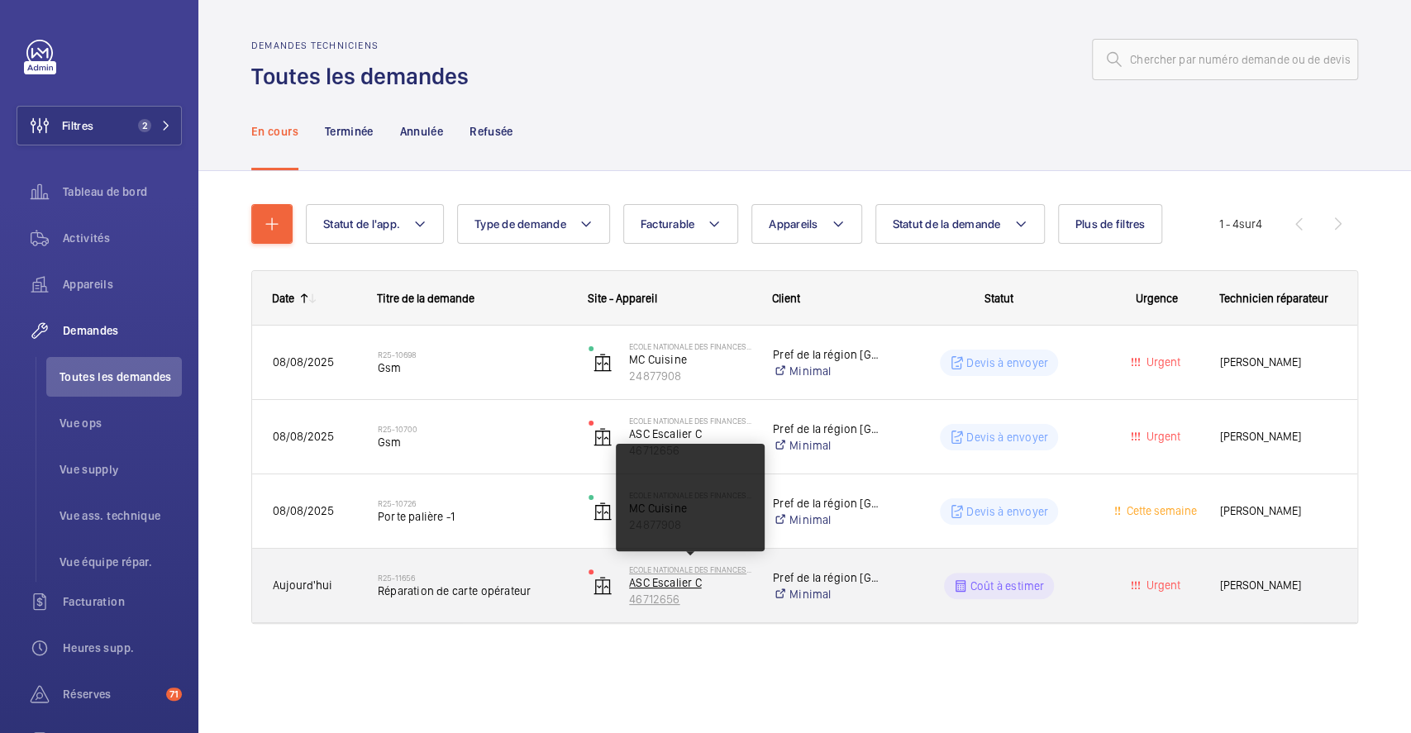
click at [645, 574] on div "Ecole Nationale des finances publiques - Noisiel ASC Escalier C 46712656" at bounding box center [690, 586] width 122 height 43
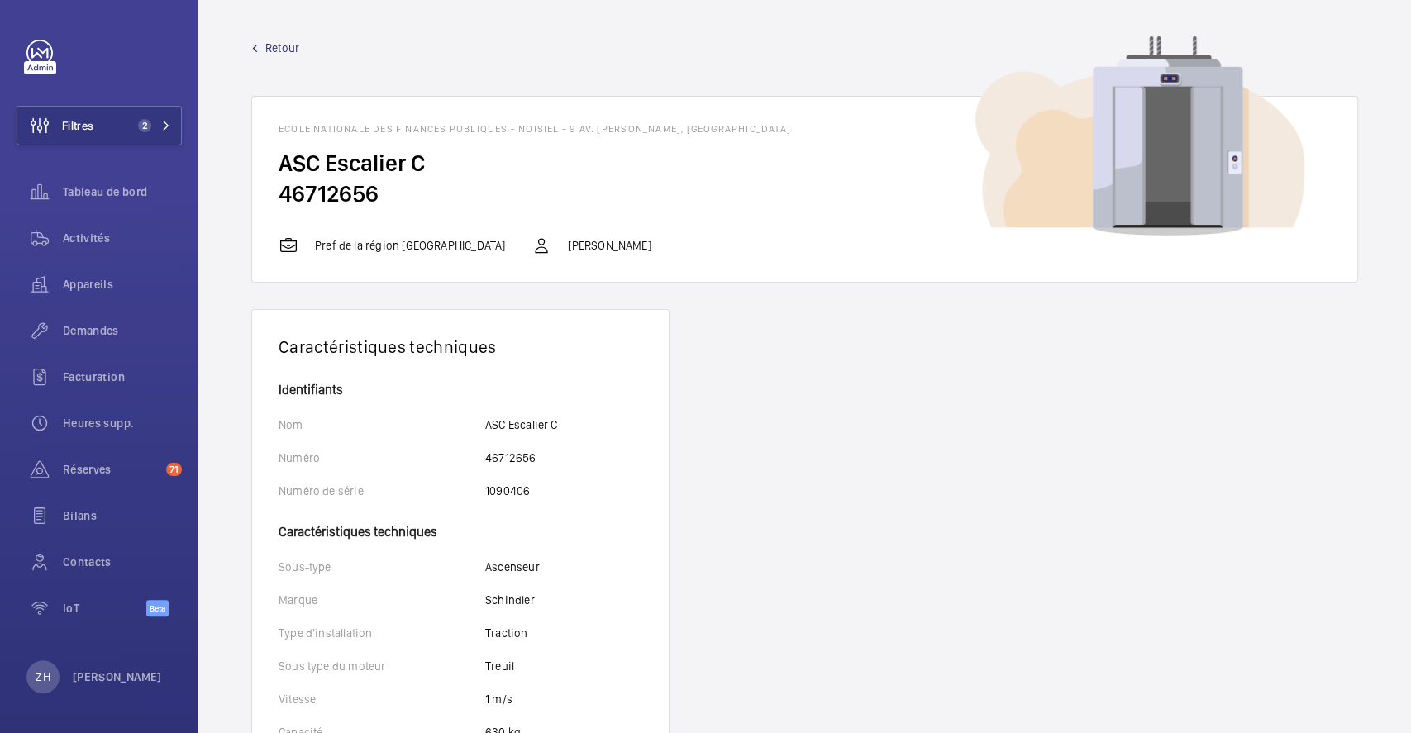
click at [270, 45] on span "Retour" at bounding box center [282, 48] width 34 height 17
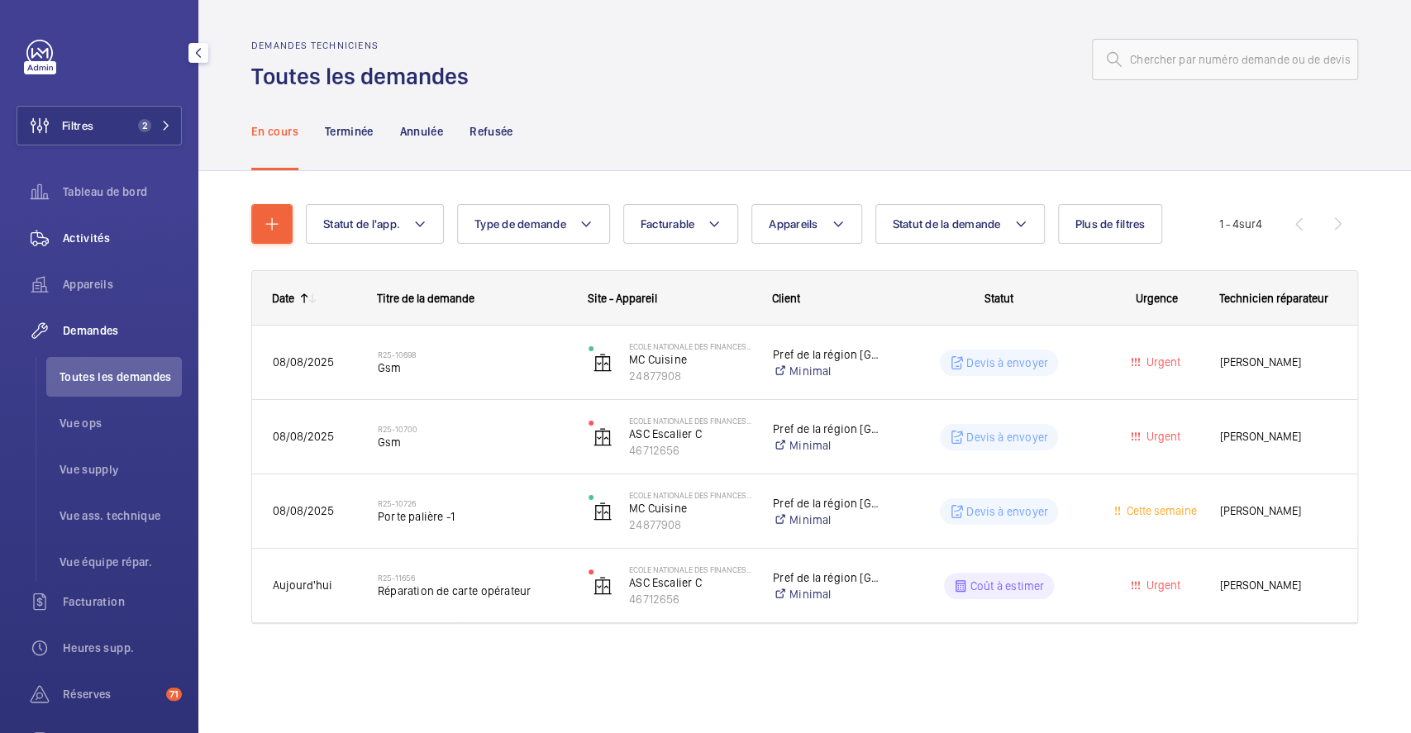
click at [99, 231] on span "Activités" at bounding box center [122, 238] width 119 height 17
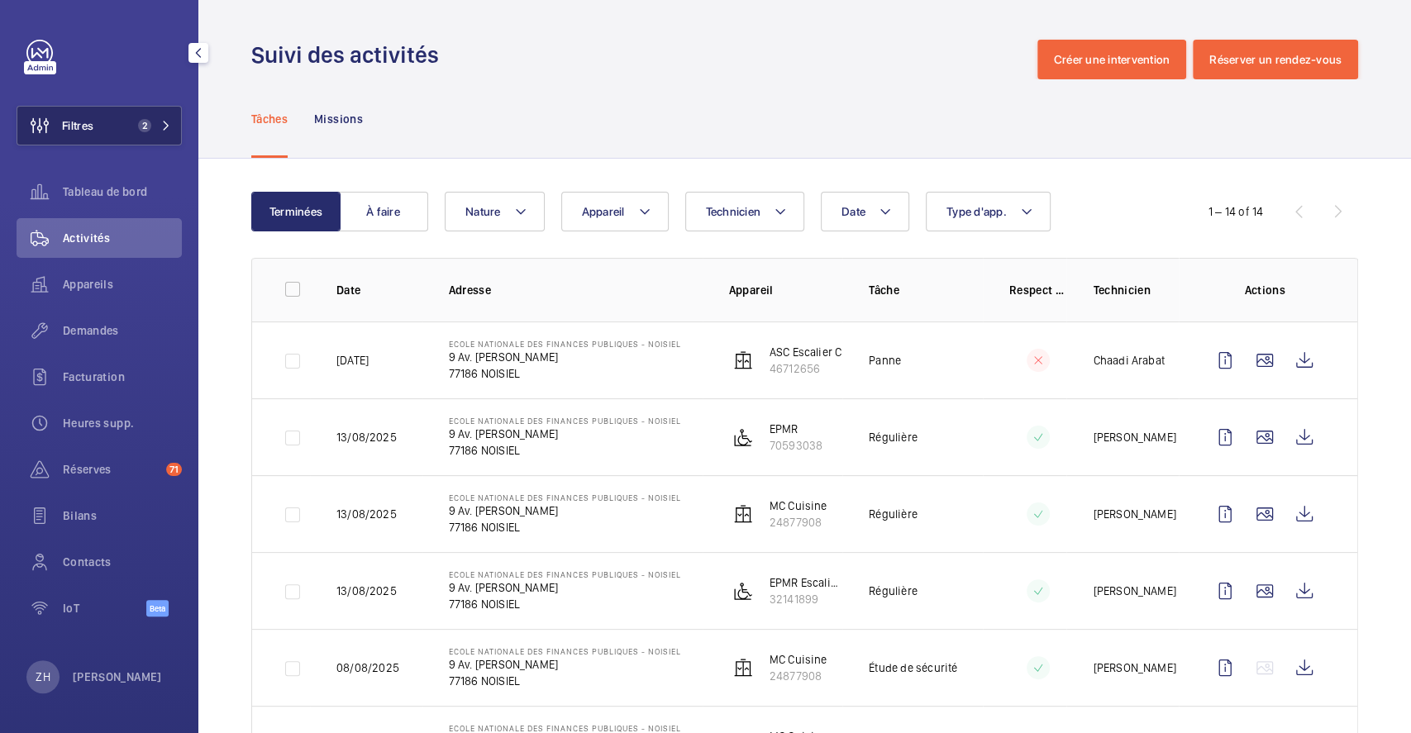
click at [99, 124] on button "Filtres 2" at bounding box center [99, 126] width 165 height 40
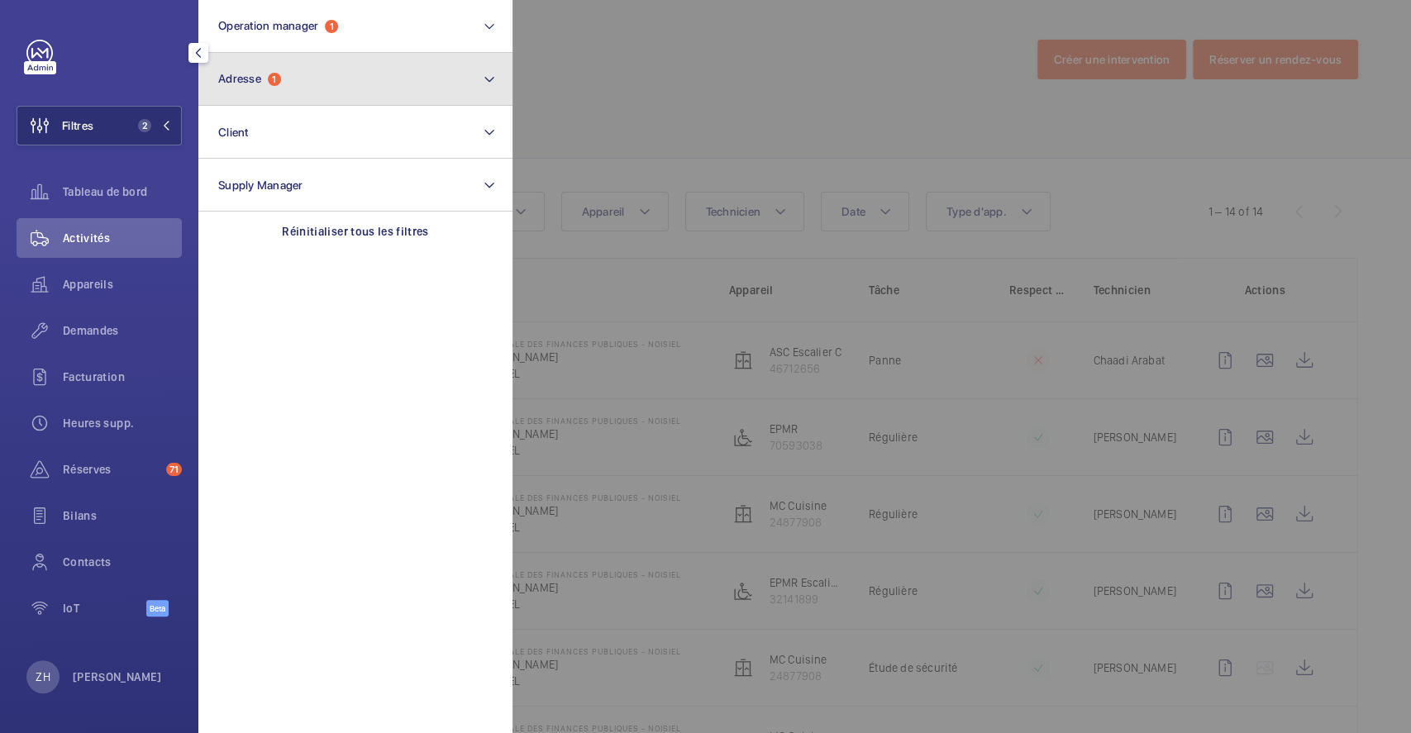
click at [289, 81] on button "Adresse 1" at bounding box center [355, 79] width 314 height 53
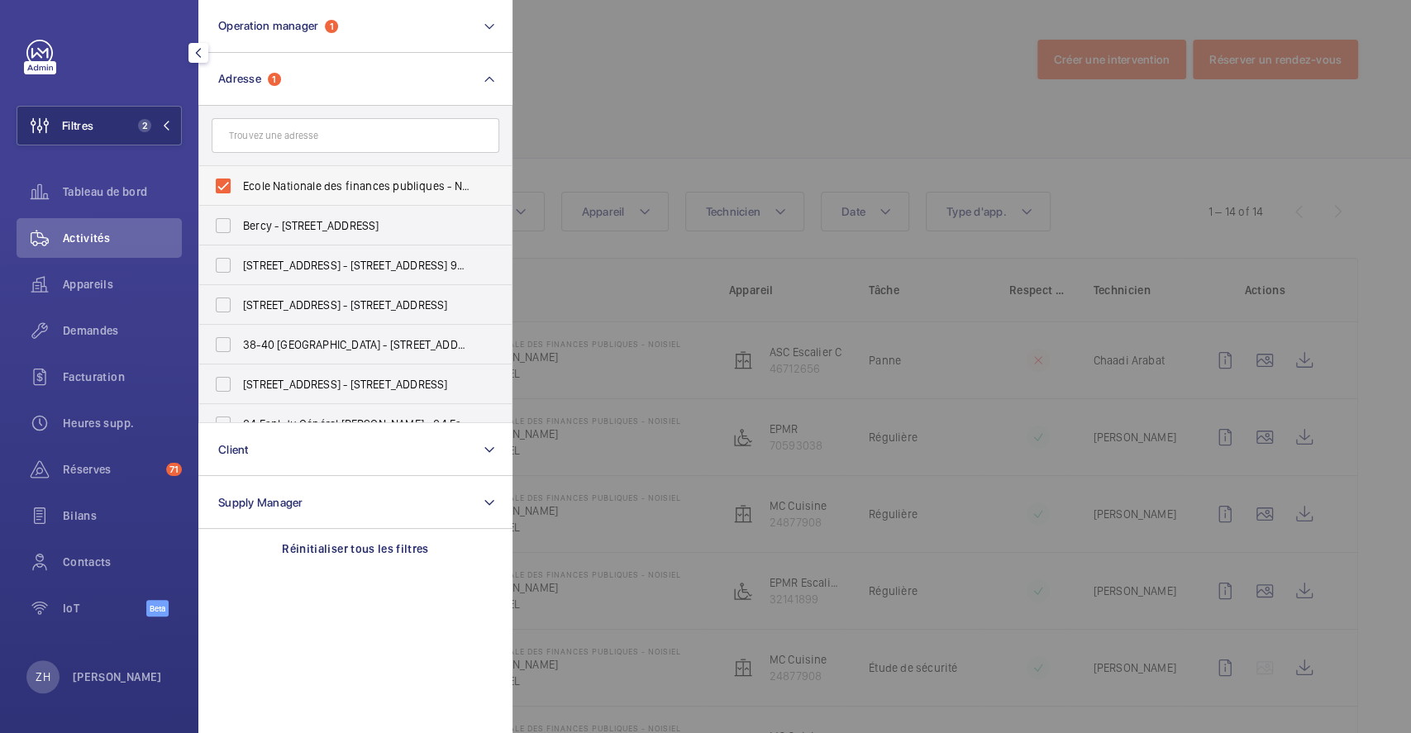
click at [231, 189] on label "Ecole Nationale des finances publiques - Noisiel - 9 Av. [PERSON_NAME], [GEOGRA…" at bounding box center [343, 186] width 288 height 40
click at [231, 189] on input "Ecole Nationale des finances publiques - Noisiel - 9 Av. [PERSON_NAME], [GEOGRA…" at bounding box center [223, 186] width 33 height 33
checkbox input "false"
click at [623, 89] on div at bounding box center [1218, 366] width 1411 height 733
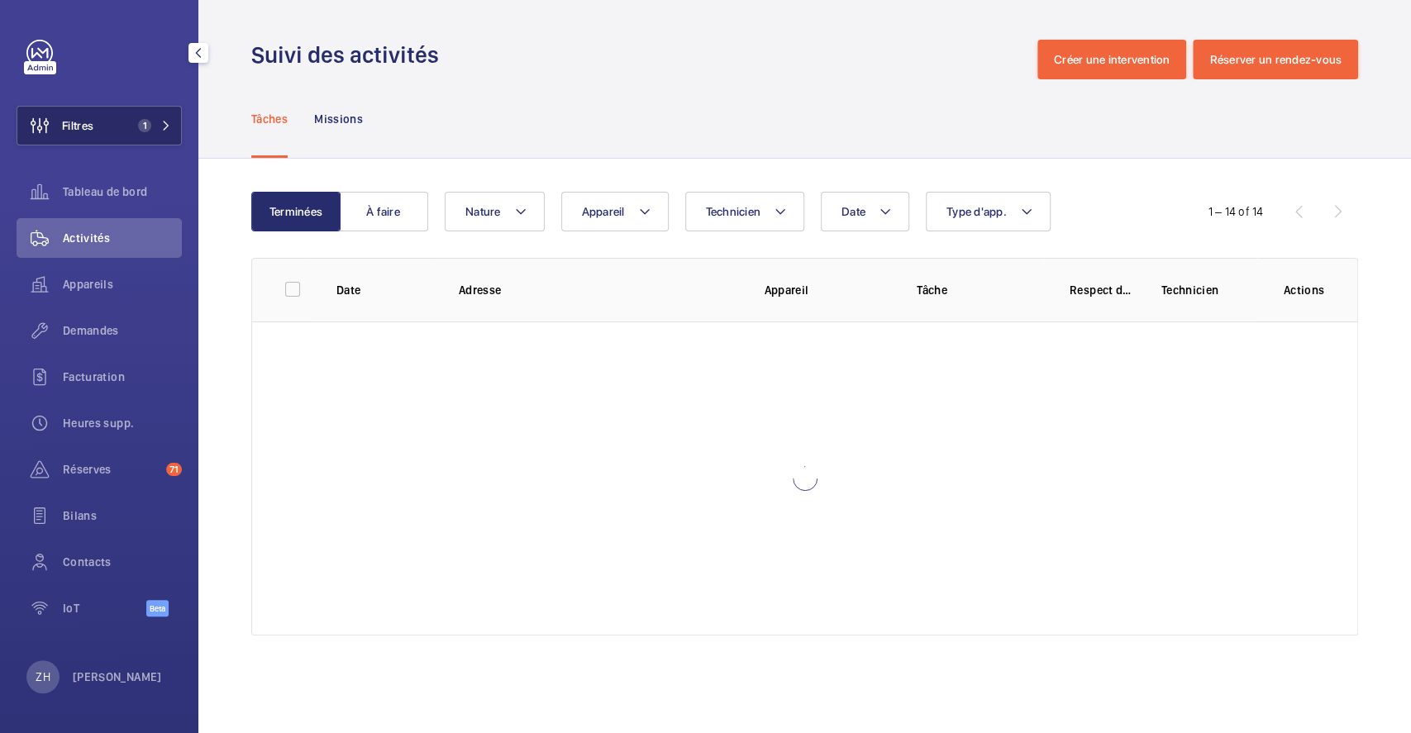
click at [92, 122] on span "Filtres" at bounding box center [77, 125] width 31 height 17
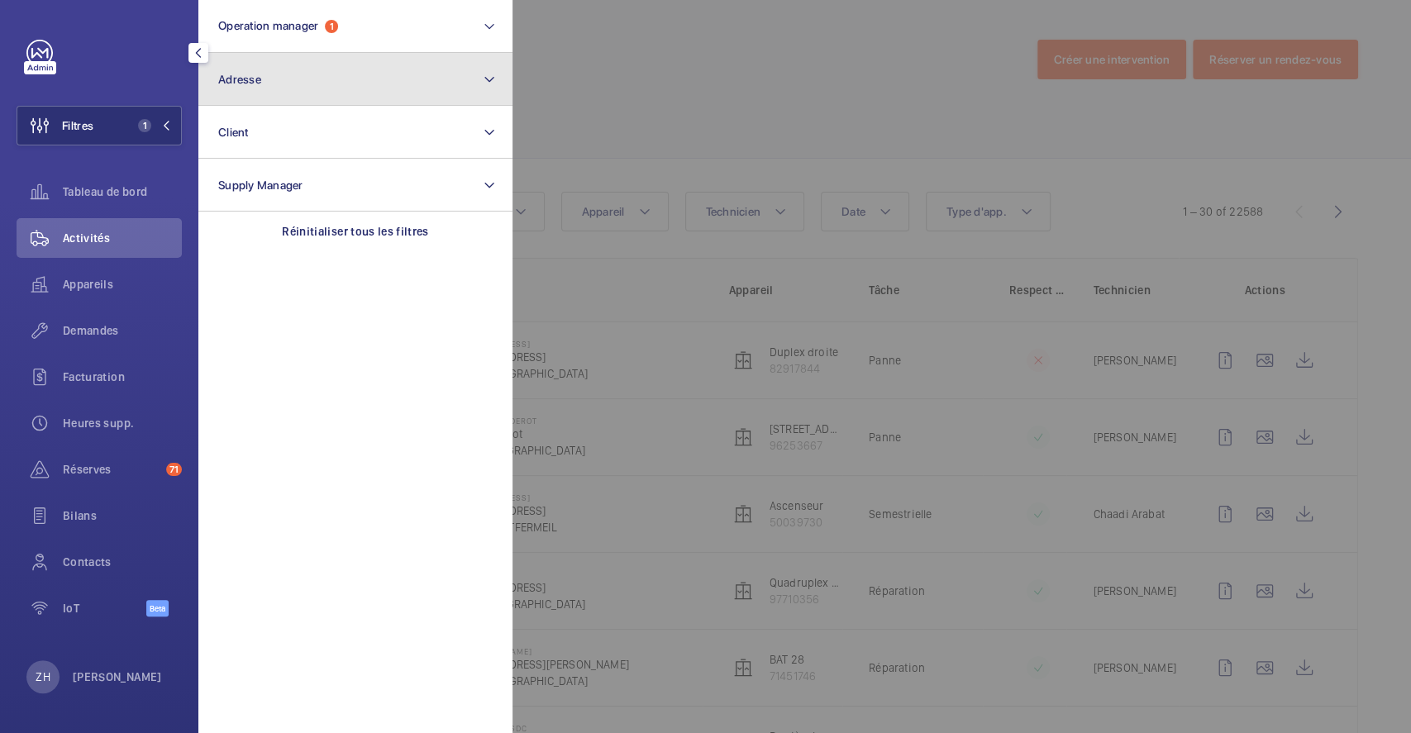
click at [318, 81] on button "Adresse" at bounding box center [355, 79] width 314 height 53
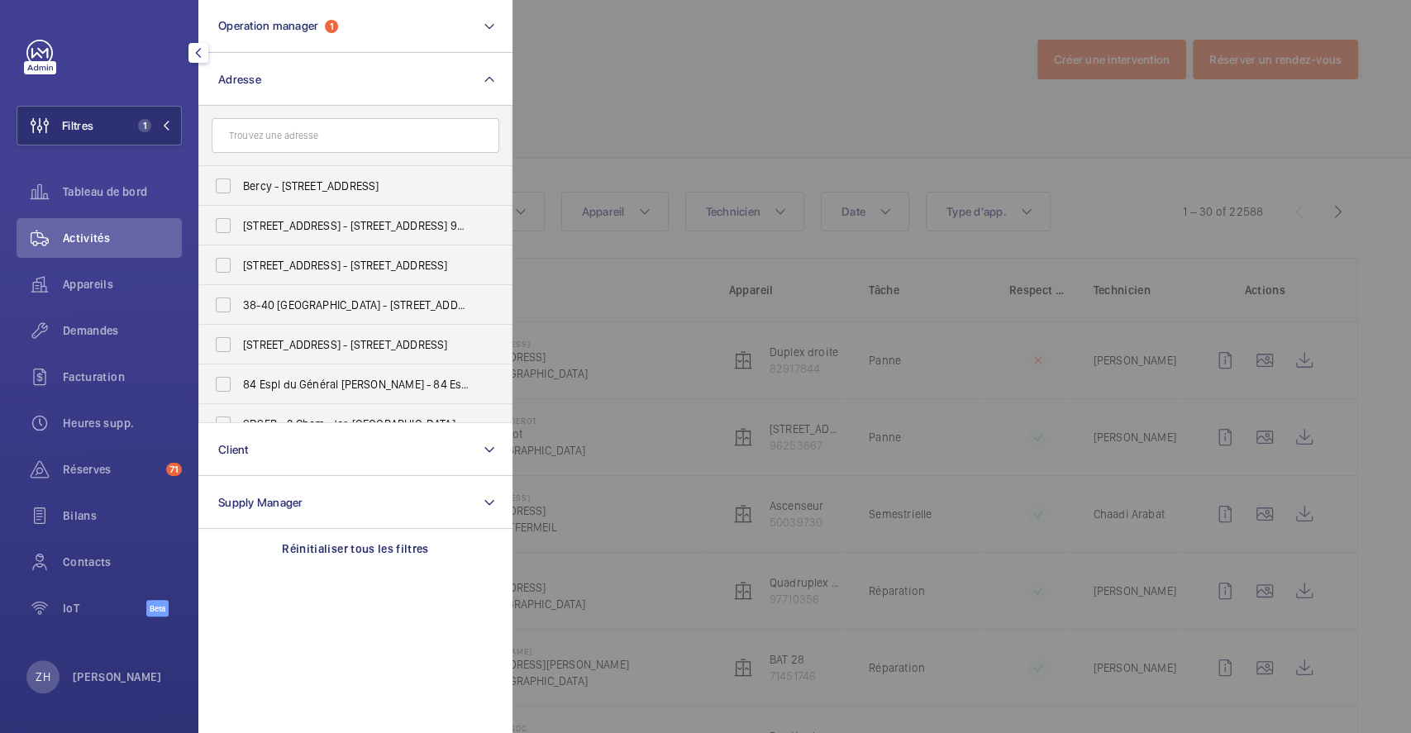
click at [304, 132] on input "text" at bounding box center [356, 135] width 288 height 35
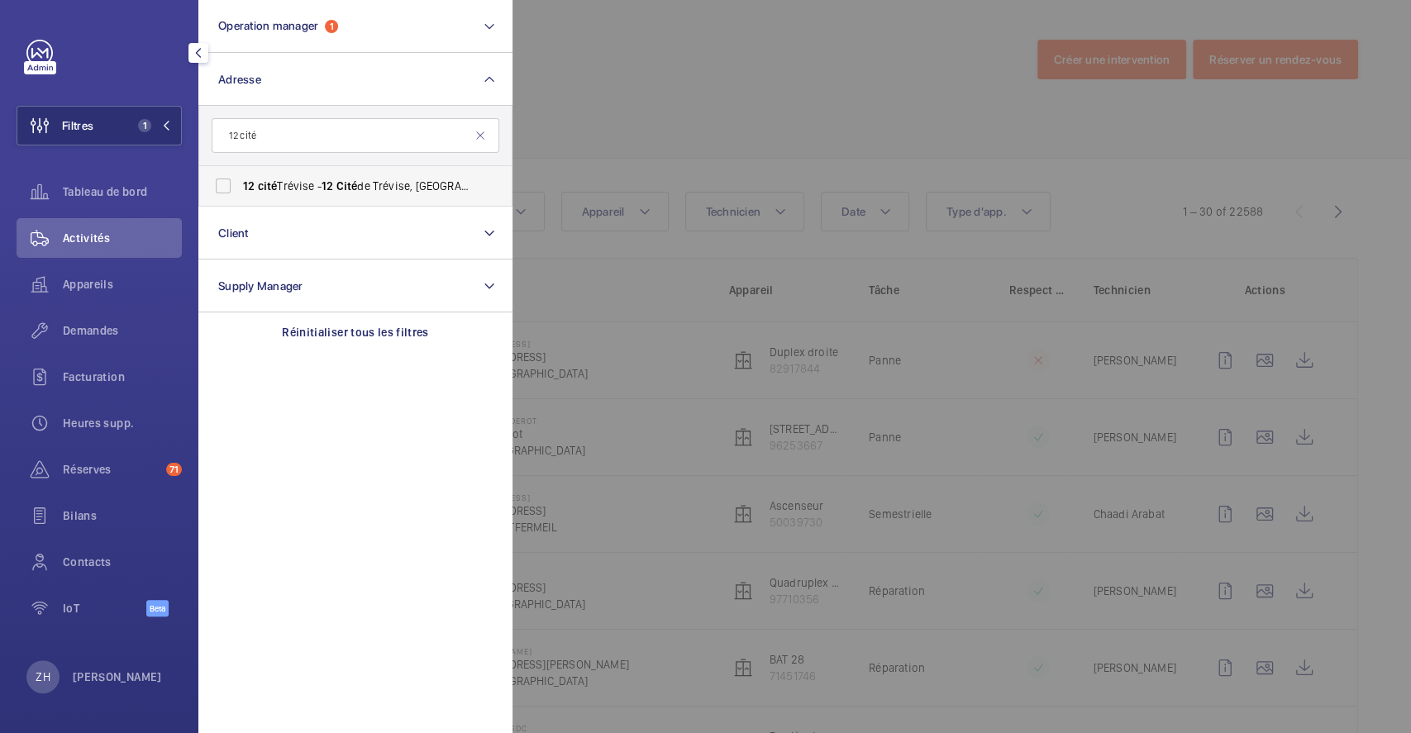
type input "12 cité"
drag, startPoint x: 220, startPoint y: 183, endPoint x: 330, endPoint y: 168, distance: 111.0
click at [222, 184] on label "12 cité Trévise - [STREET_ADDRESS]" at bounding box center [343, 186] width 288 height 40
click at [222, 184] on input "12 cité Trévise - [STREET_ADDRESS]" at bounding box center [223, 186] width 33 height 33
checkbox input "true"
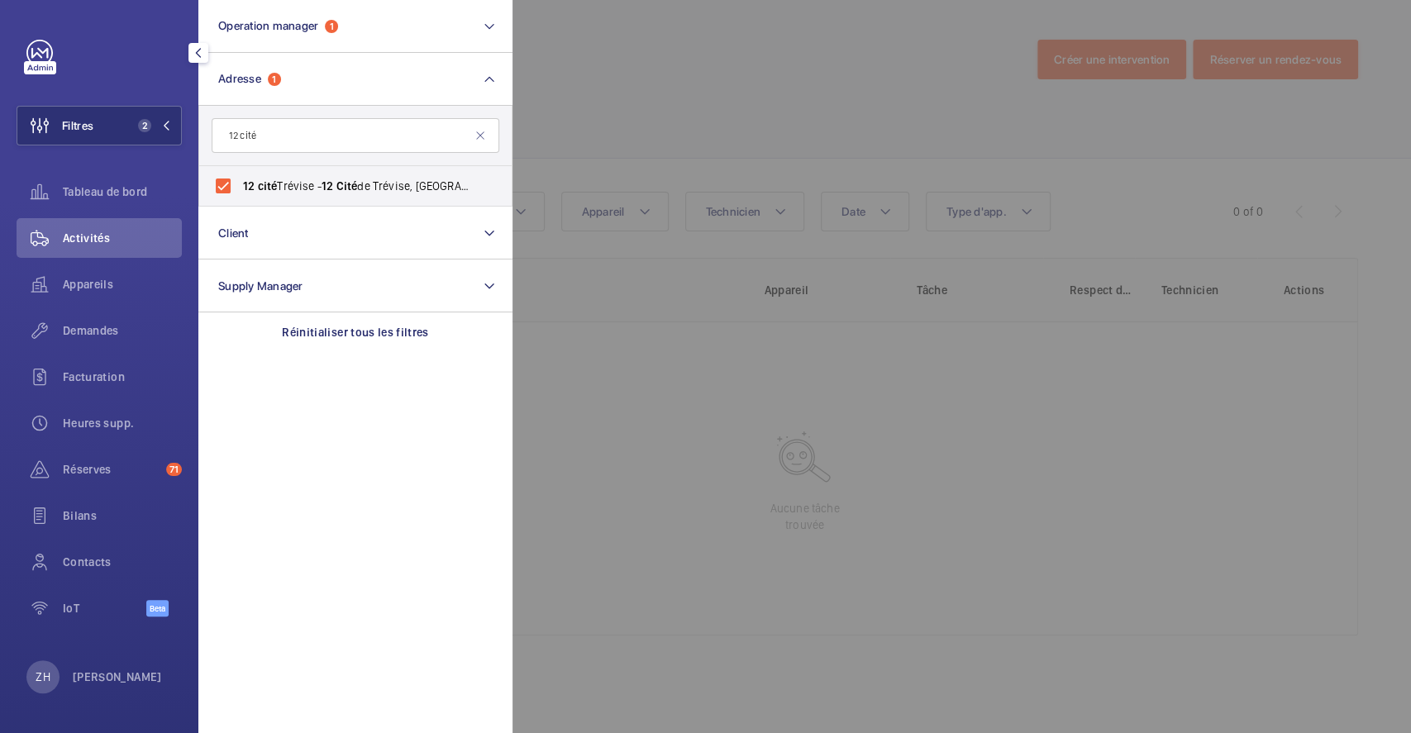
click at [621, 98] on div at bounding box center [1218, 366] width 1411 height 733
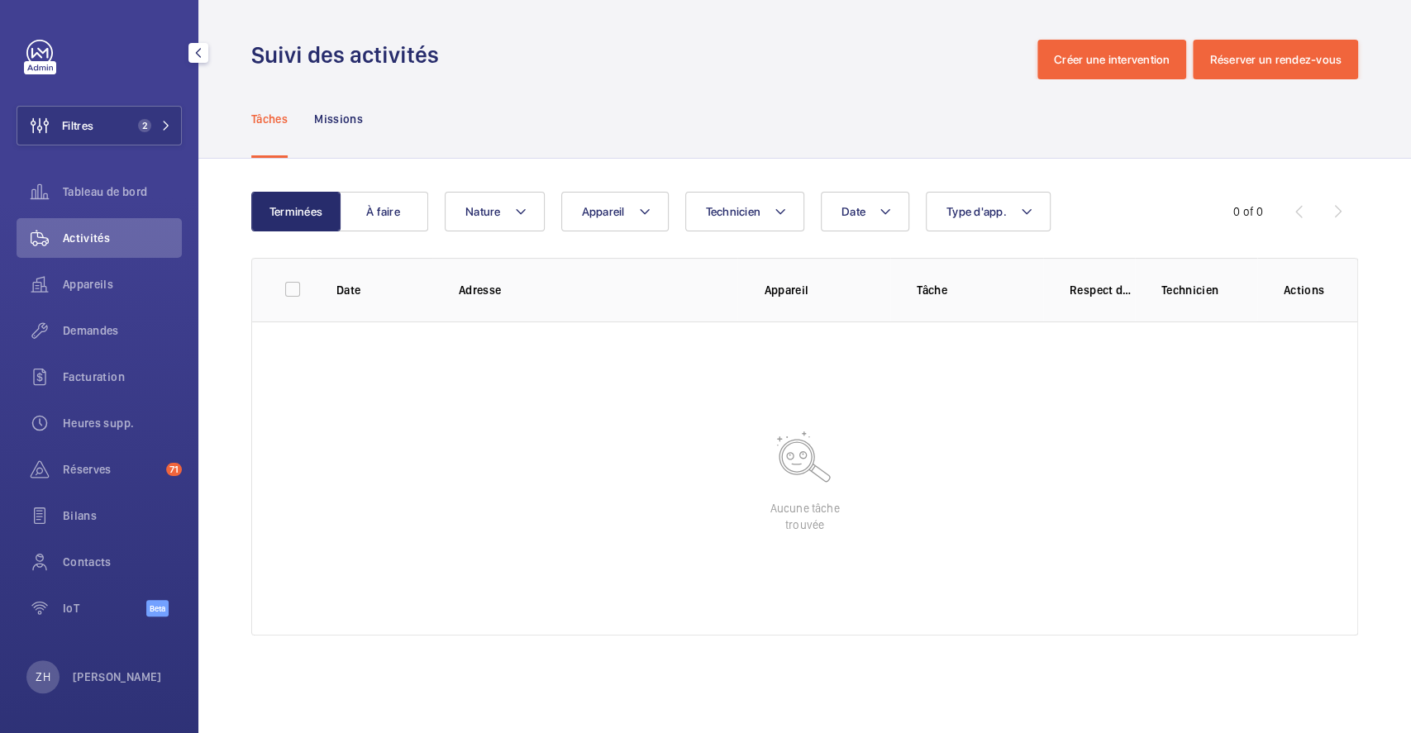
click at [93, 240] on span "Activités" at bounding box center [122, 238] width 119 height 17
click at [109, 122] on button "Filtres 2" at bounding box center [99, 126] width 165 height 40
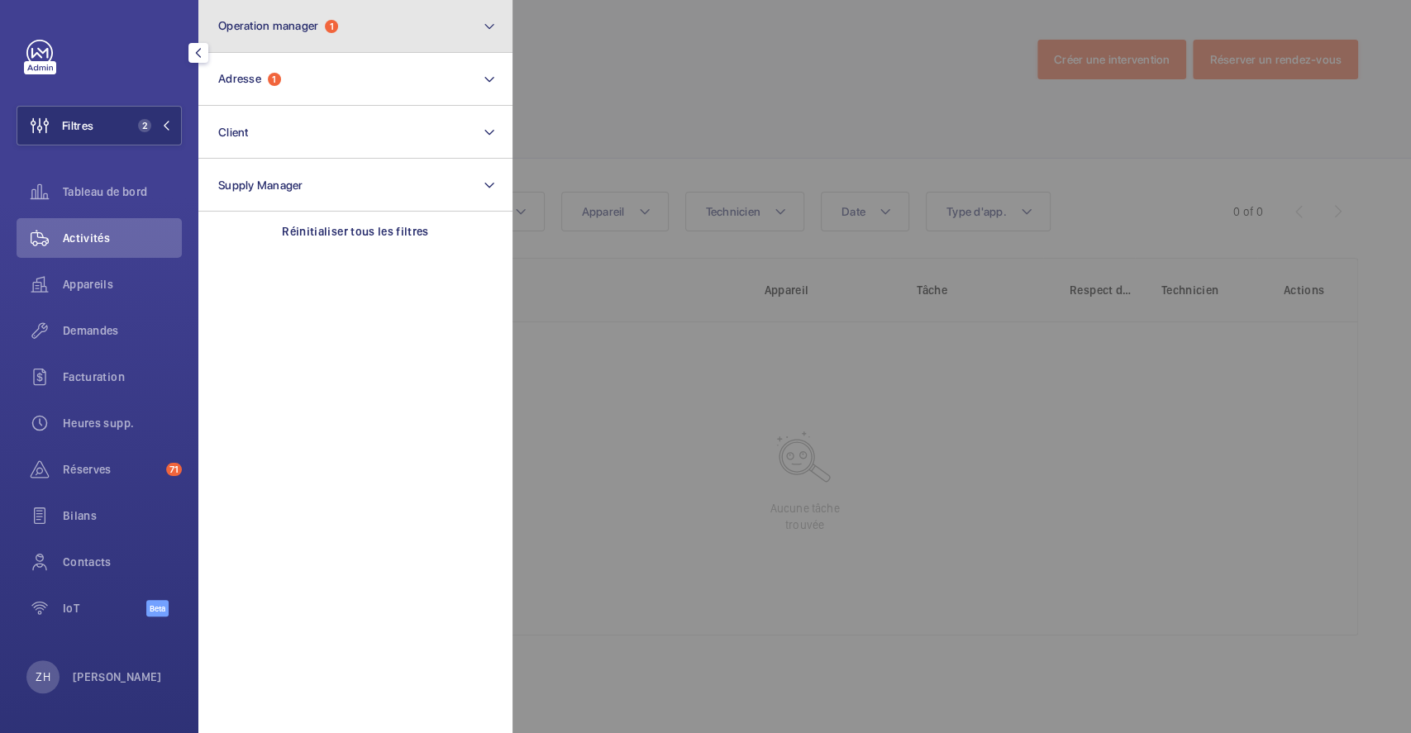
click at [416, 27] on button "Operation manager 1" at bounding box center [355, 26] width 314 height 53
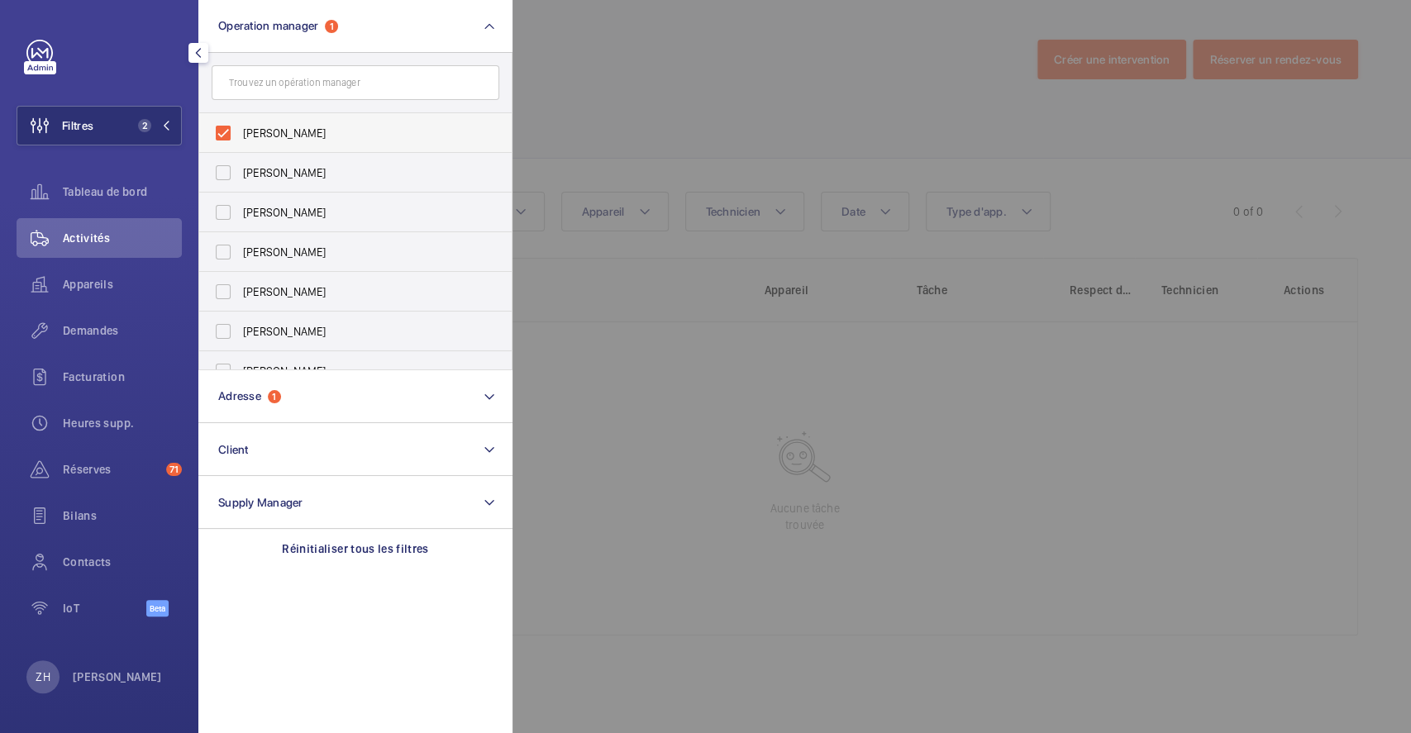
click at [223, 129] on label "[PERSON_NAME]" at bounding box center [343, 133] width 288 height 40
click at [223, 129] on input "[PERSON_NAME]" at bounding box center [223, 133] width 33 height 33
checkbox input "false"
click at [756, 83] on div at bounding box center [1218, 366] width 1411 height 733
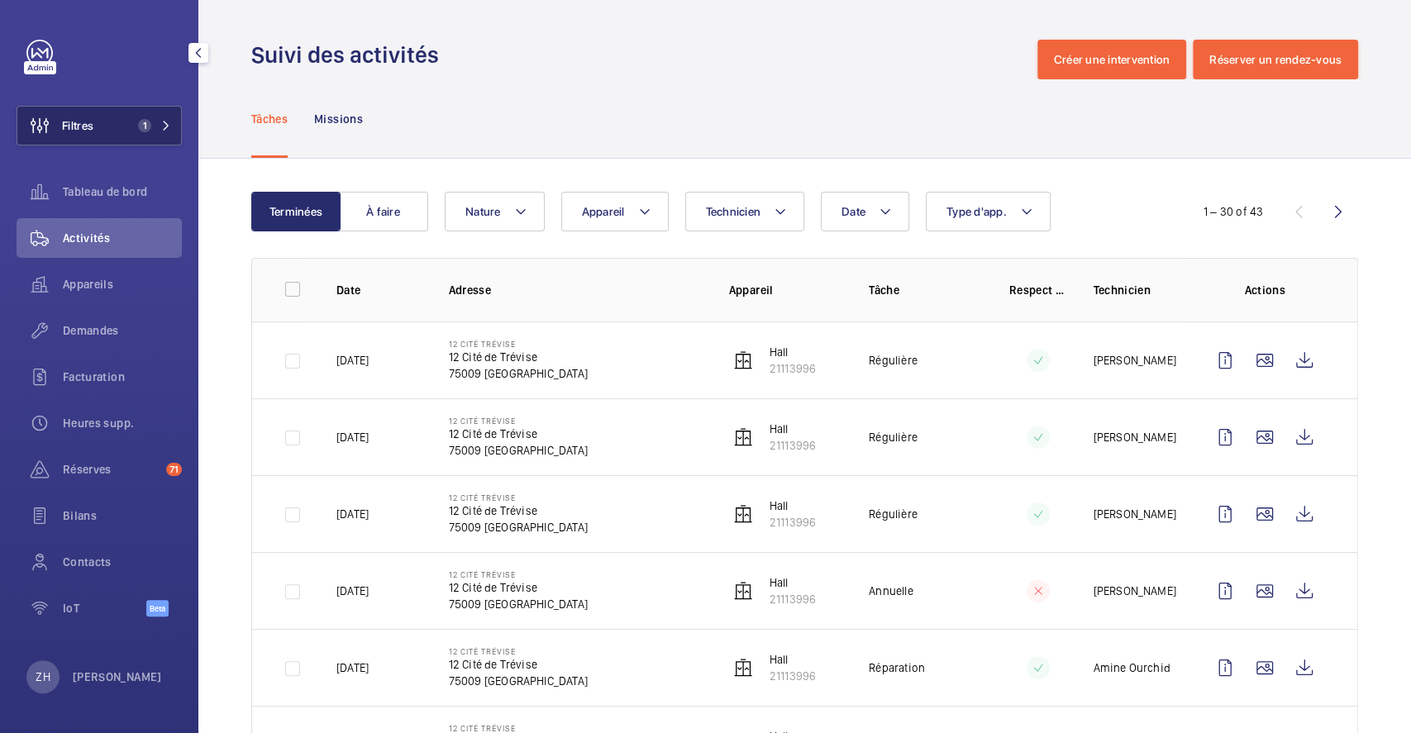
click at [112, 121] on button "Filtres 1" at bounding box center [99, 126] width 165 height 40
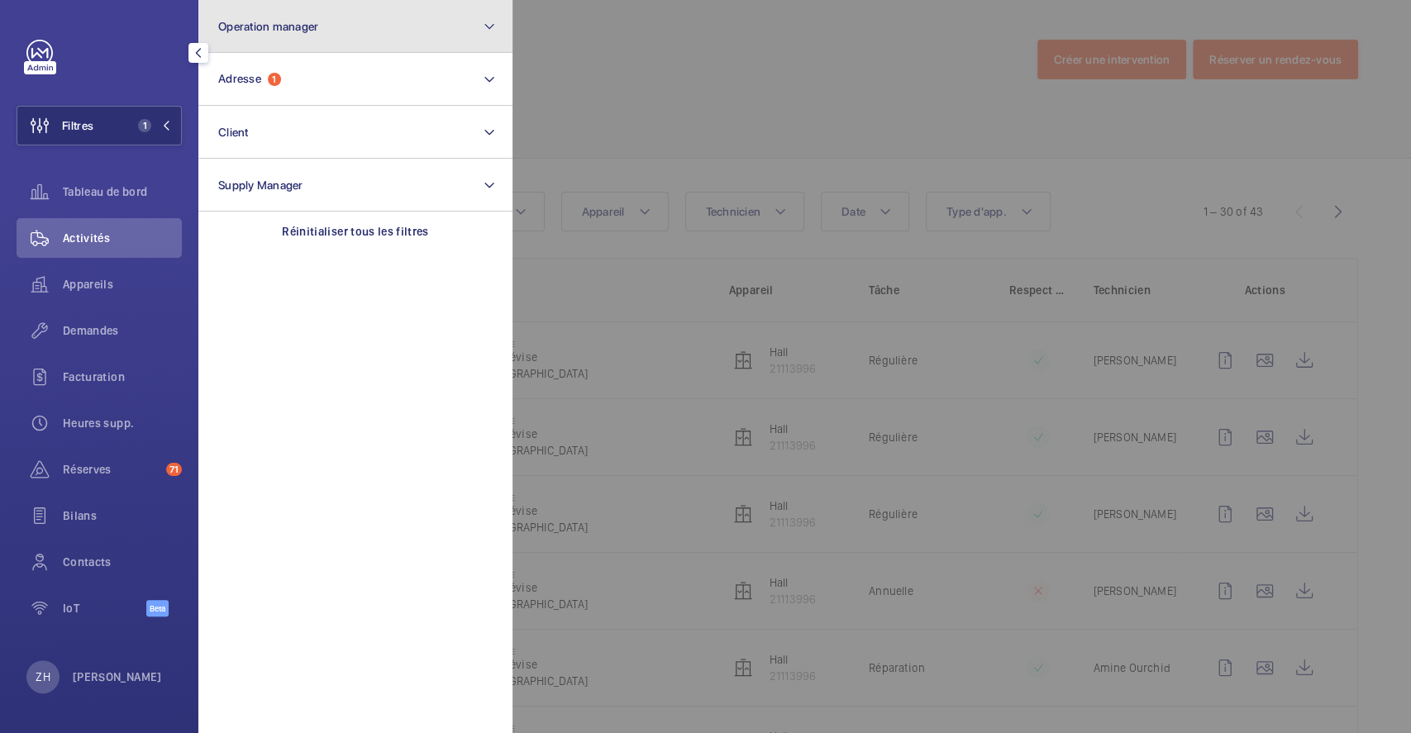
click at [327, 30] on button "Operation manager" at bounding box center [355, 26] width 314 height 53
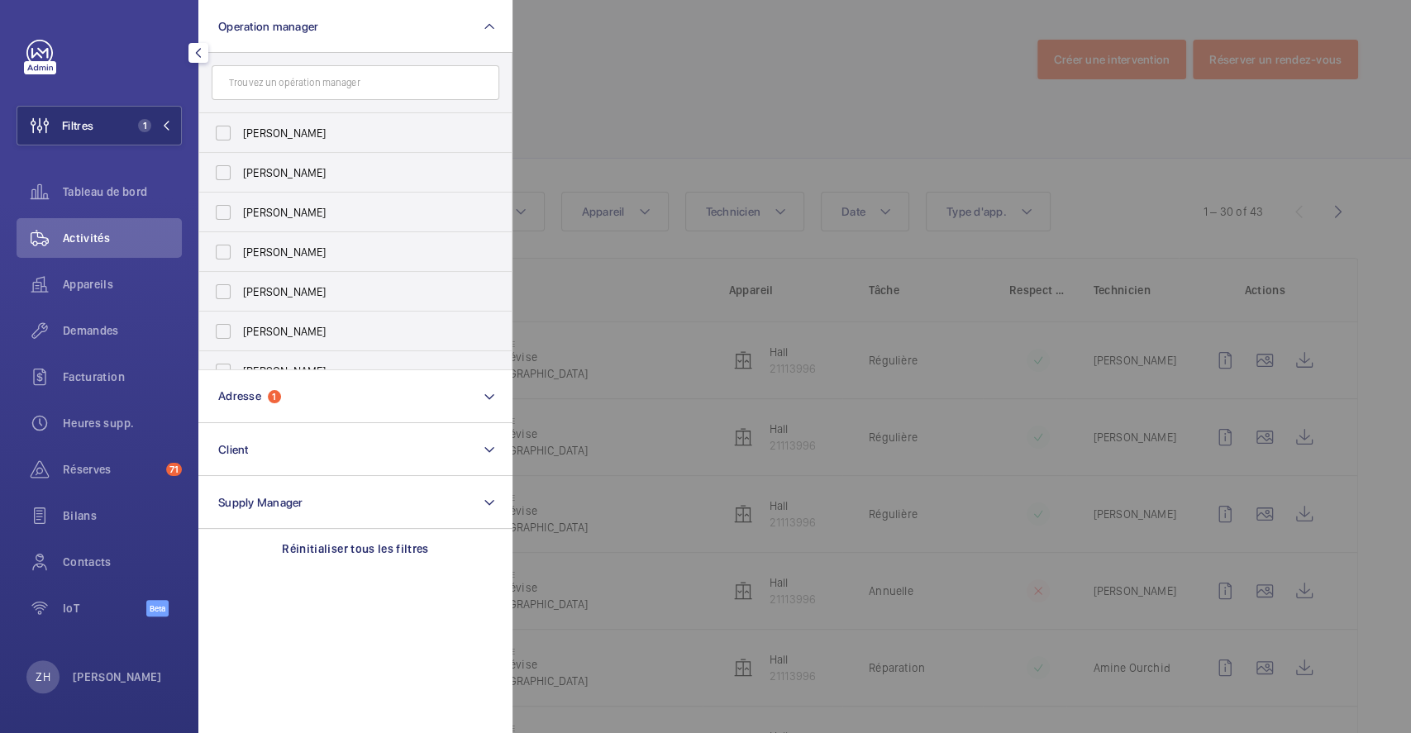
click at [657, 70] on div at bounding box center [1218, 366] width 1411 height 733
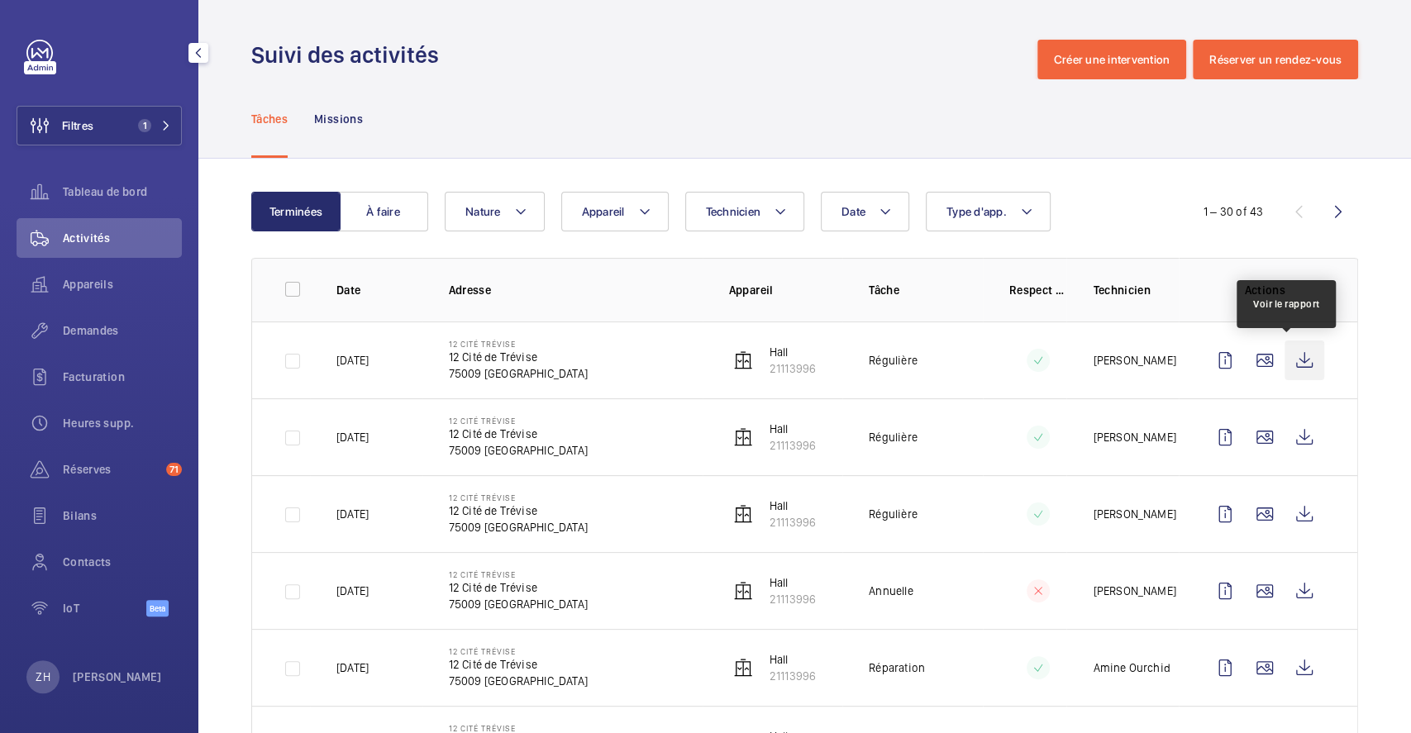
click at [1290, 356] on wm-front-icon-button at bounding box center [1305, 361] width 40 height 40
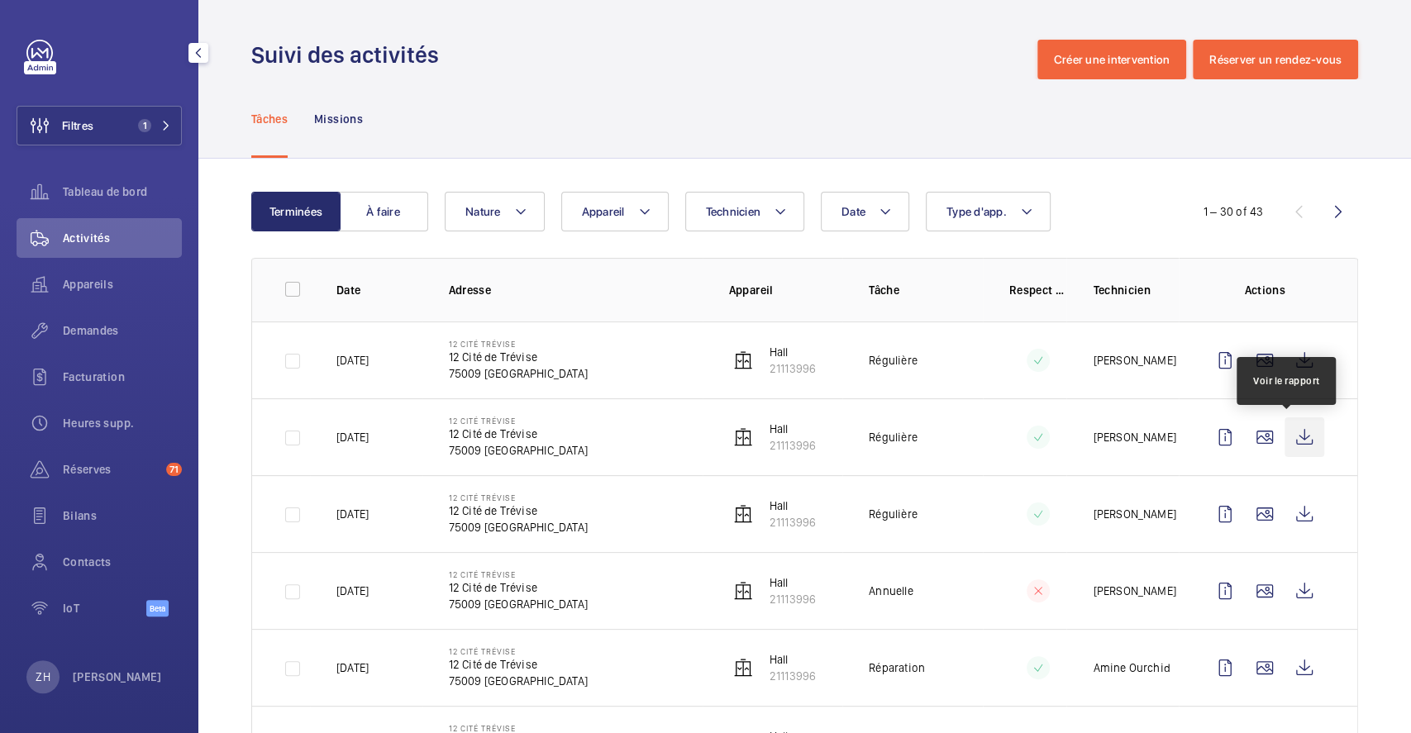
click at [1298, 440] on wm-front-icon-button at bounding box center [1305, 438] width 40 height 40
